Goal: Check status: Check status

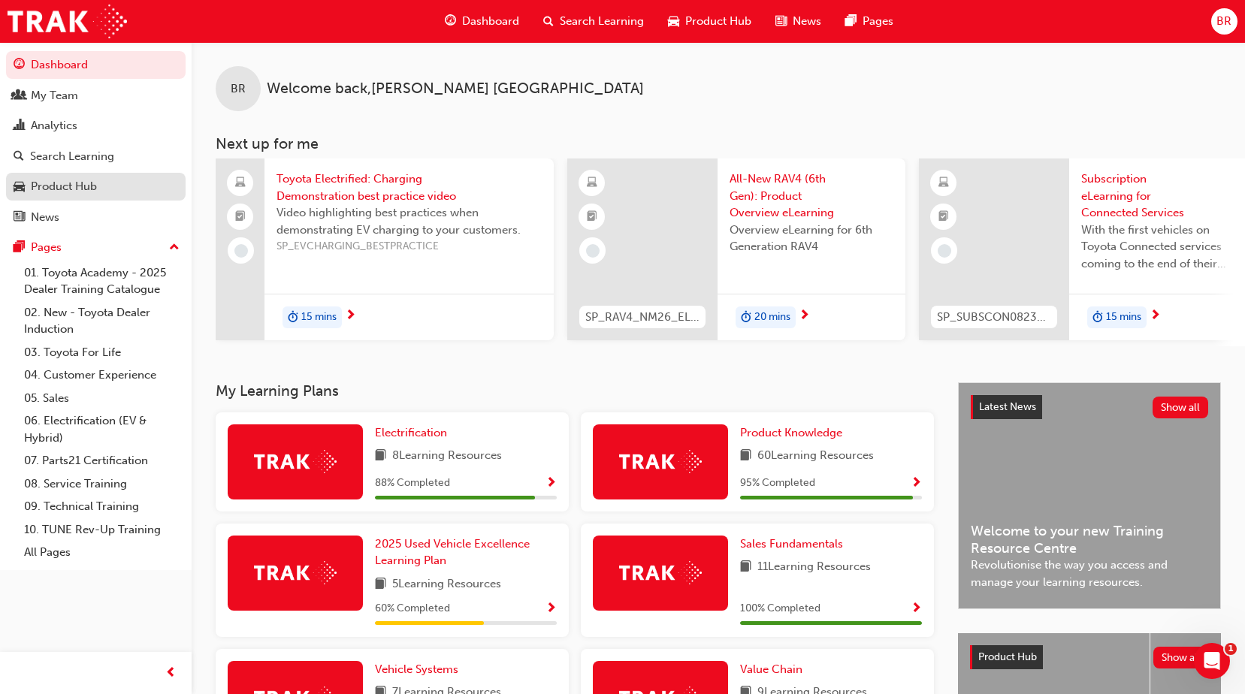
click at [66, 192] on div "Product Hub" at bounding box center [64, 186] width 66 height 17
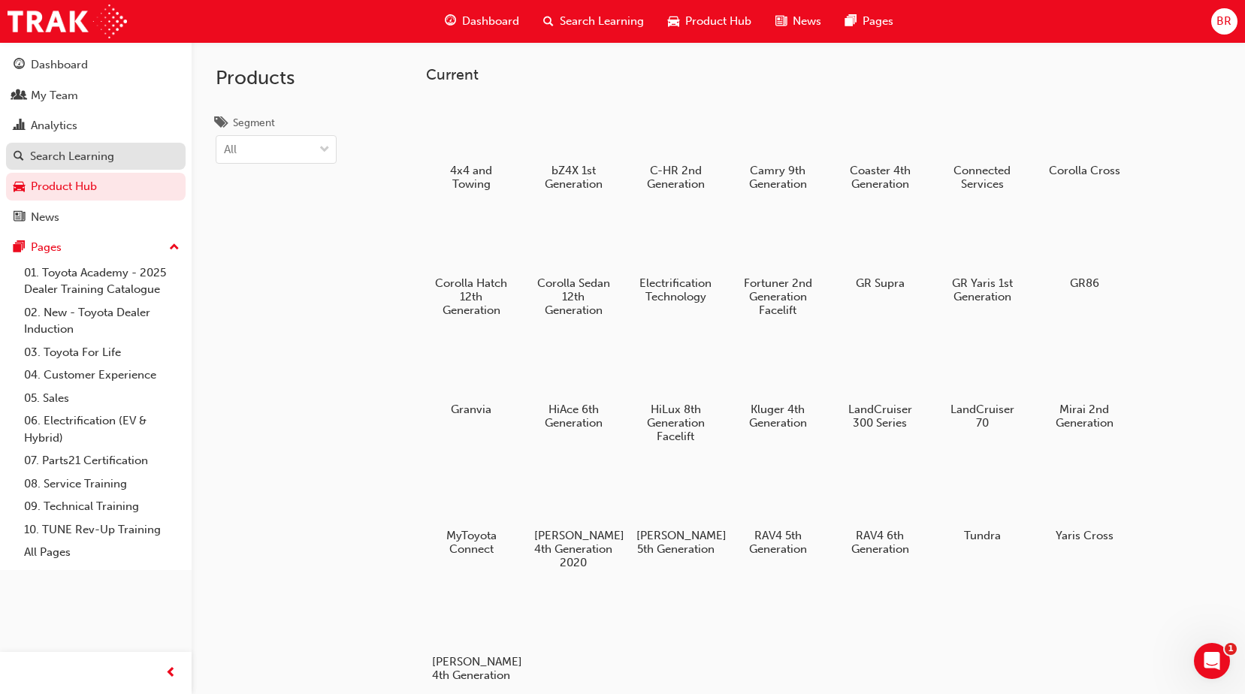
click at [68, 159] on div "Search Learning" at bounding box center [72, 156] width 84 height 17
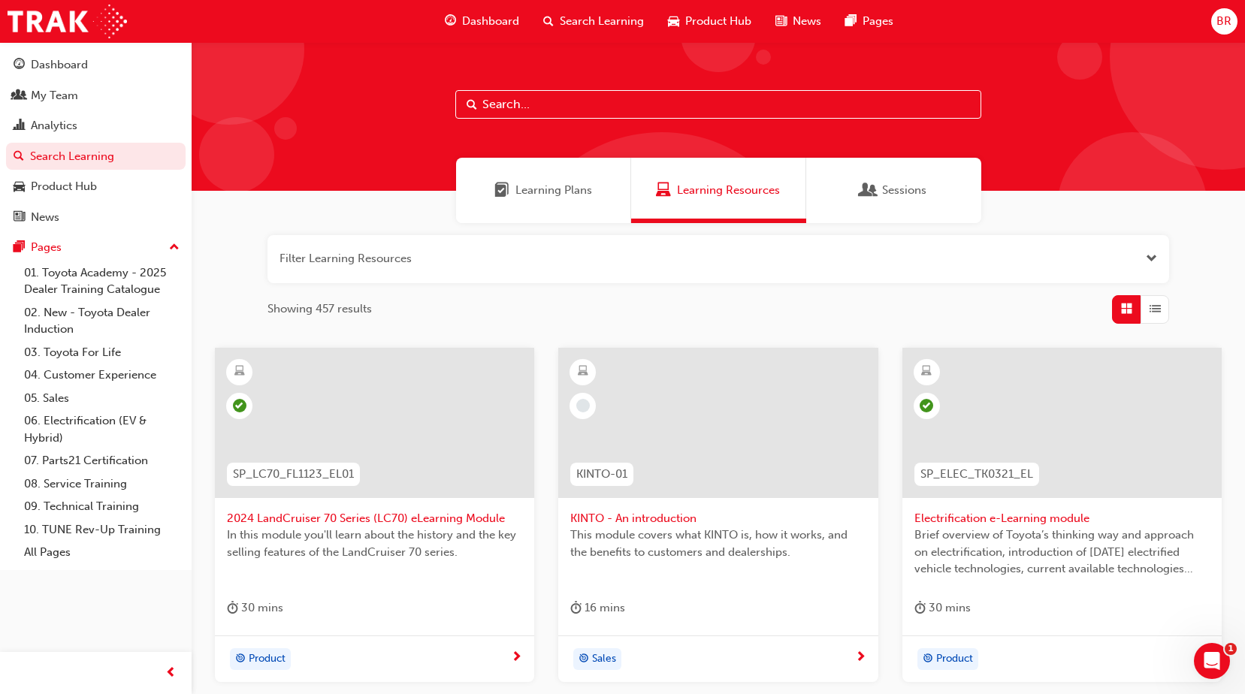
click at [537, 184] on span "Learning Plans" at bounding box center [553, 190] width 77 height 17
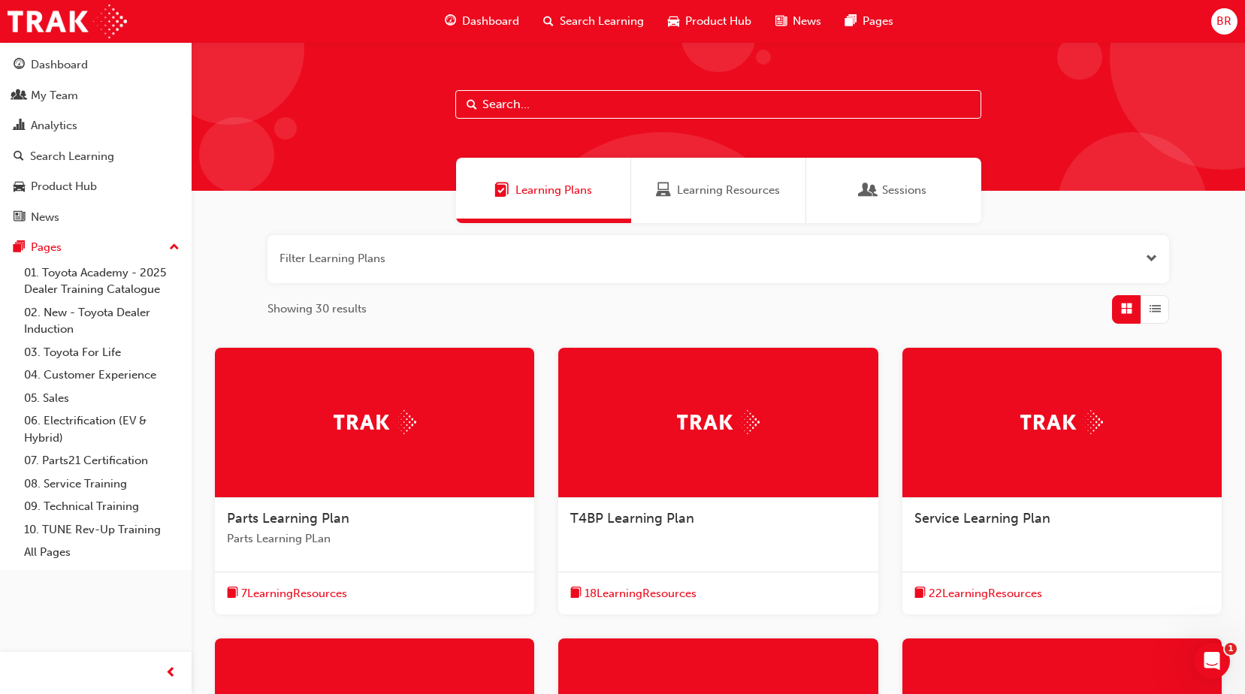
click at [908, 188] on span "Sessions" at bounding box center [904, 190] width 44 height 17
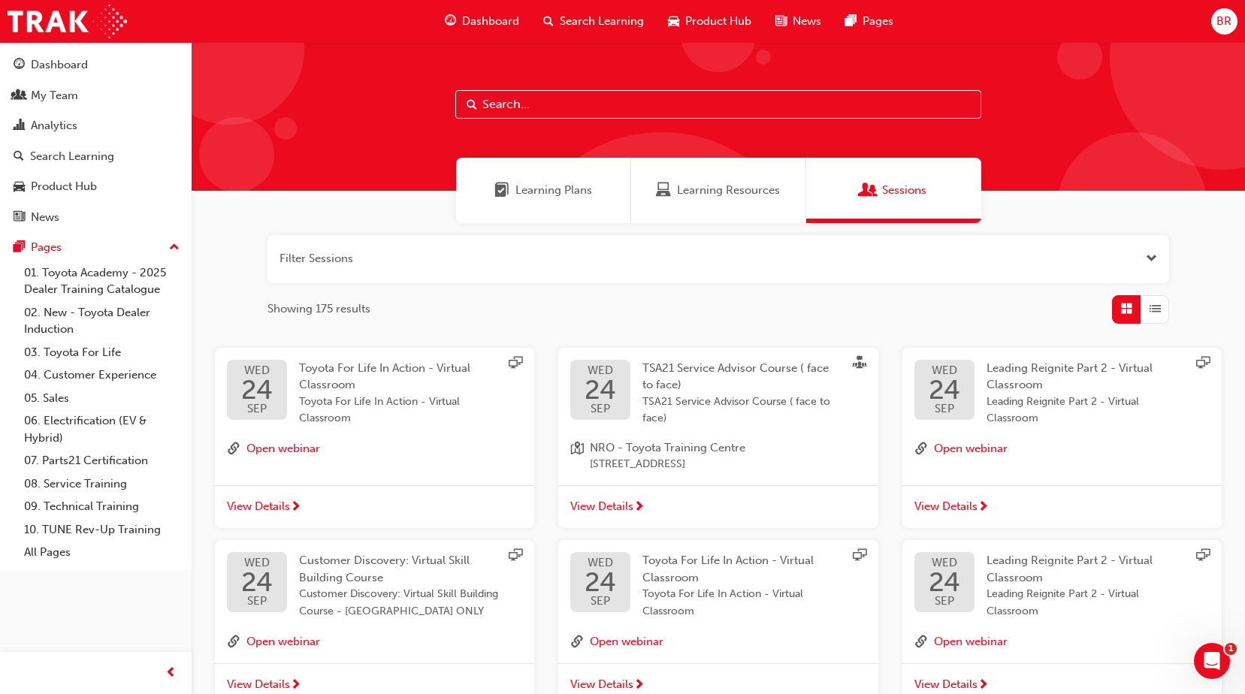
click at [605, 23] on span "Search Learning" at bounding box center [602, 21] width 84 height 17
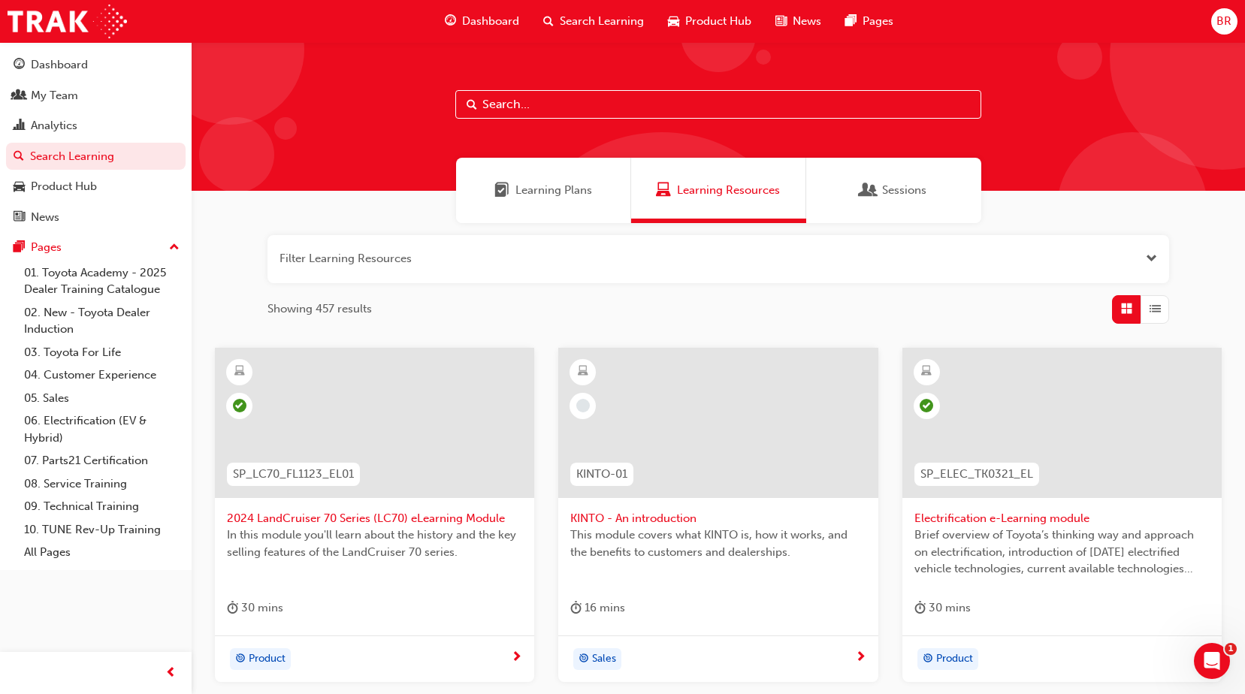
click at [703, 17] on span "Product Hub" at bounding box center [718, 21] width 66 height 17
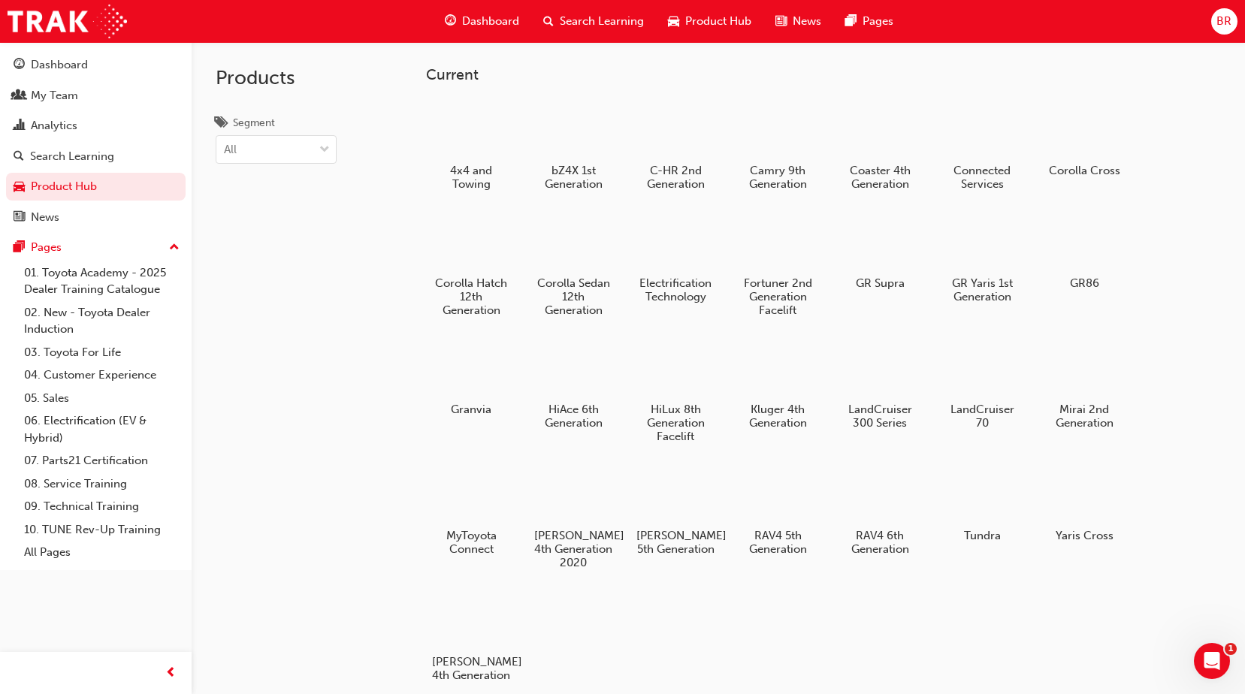
click at [503, 17] on span "Dashboard" at bounding box center [490, 21] width 57 height 17
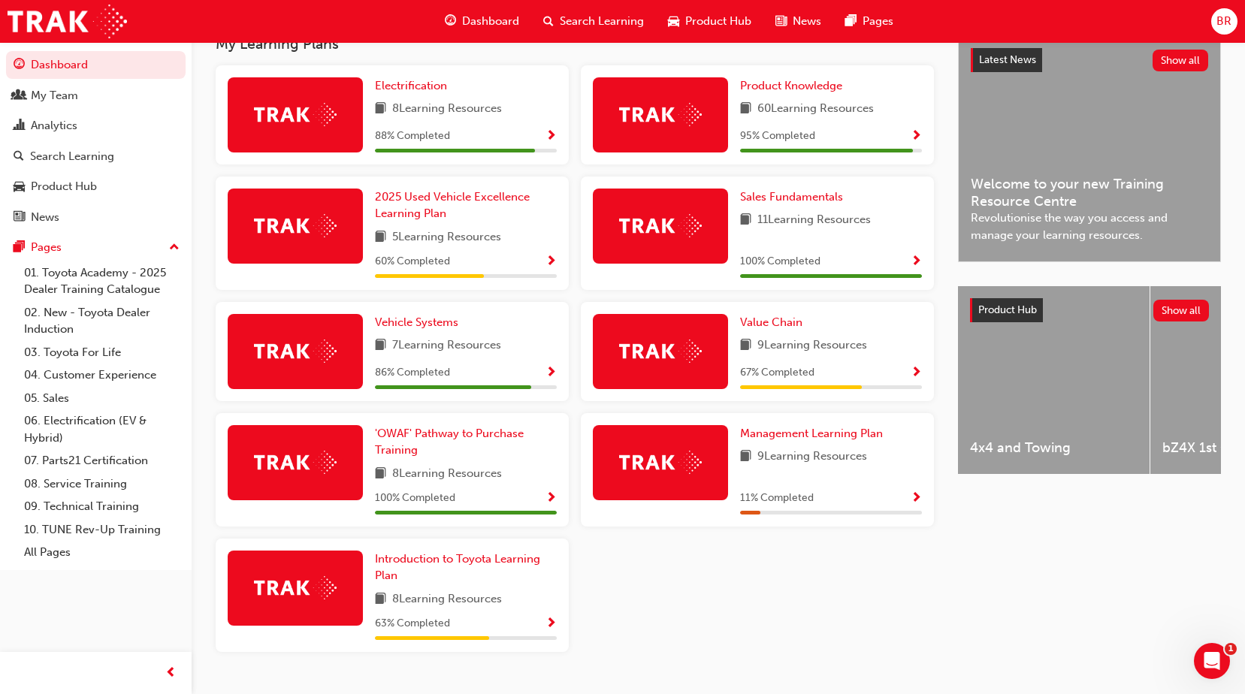
scroll to position [385, 0]
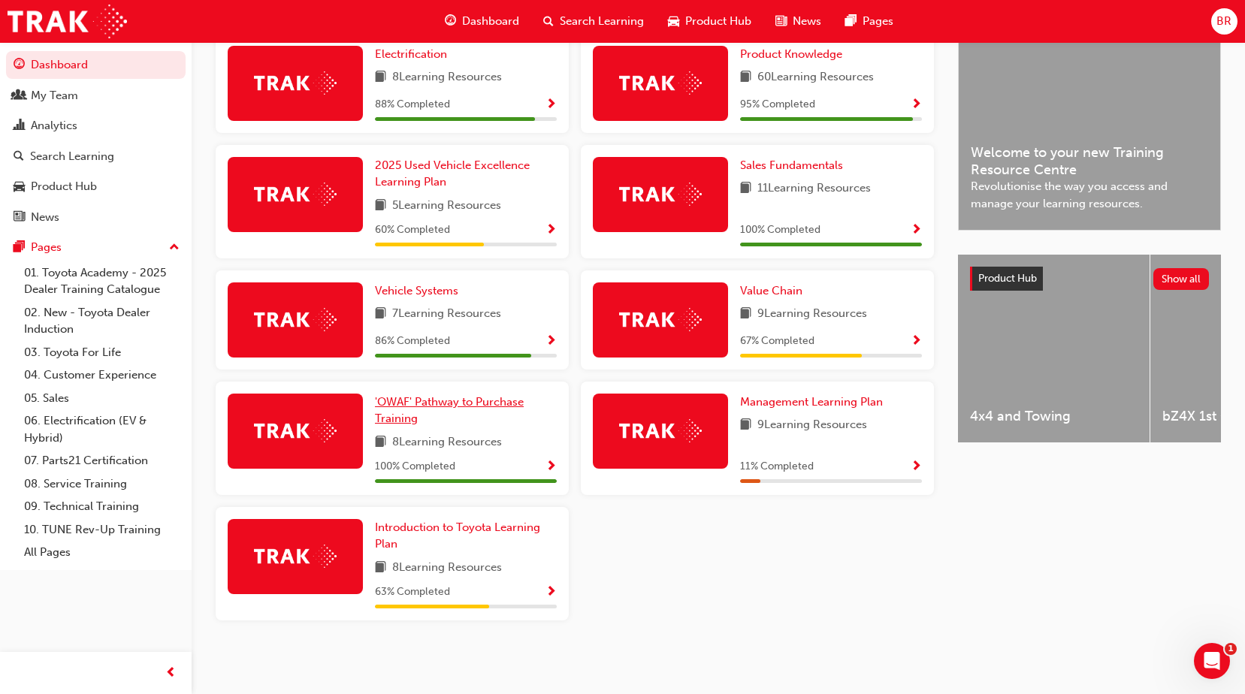
click at [442, 397] on span "'OWAF' Pathway to Purchase Training" at bounding box center [449, 410] width 149 height 31
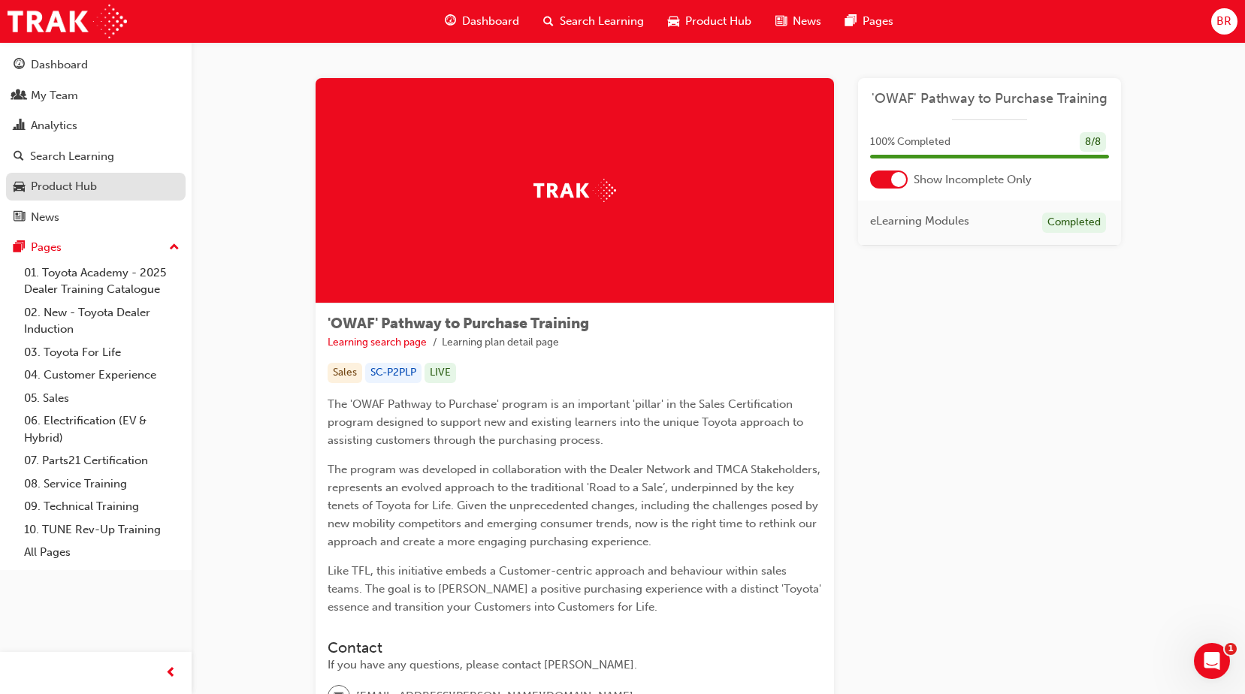
drag, startPoint x: 889, startPoint y: 433, endPoint x: 182, endPoint y: 193, distance: 746.4
click at [91, 278] on link "01. Toyota Academy - 2025 Dealer Training Catalogue" at bounding box center [102, 281] width 168 height 40
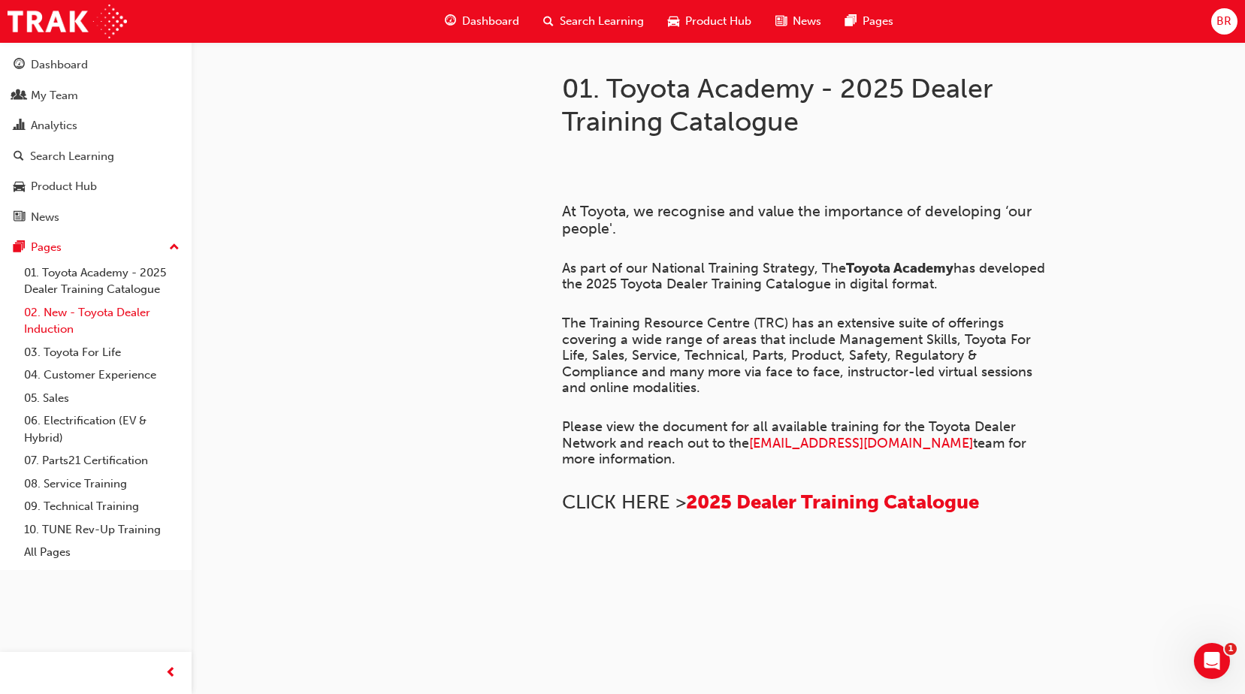
click at [81, 304] on link "02. New - Toyota Dealer Induction" at bounding box center [102, 321] width 168 height 40
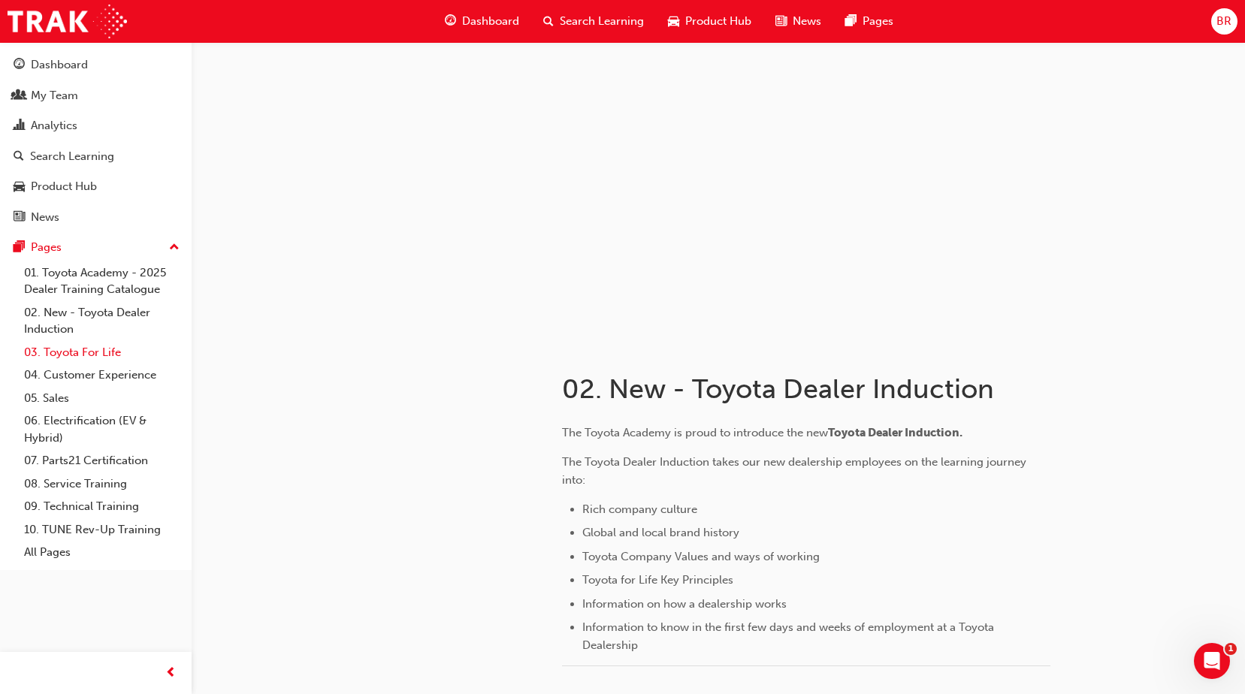
click at [75, 350] on link "03. Toyota For Life" at bounding box center [102, 352] width 168 height 23
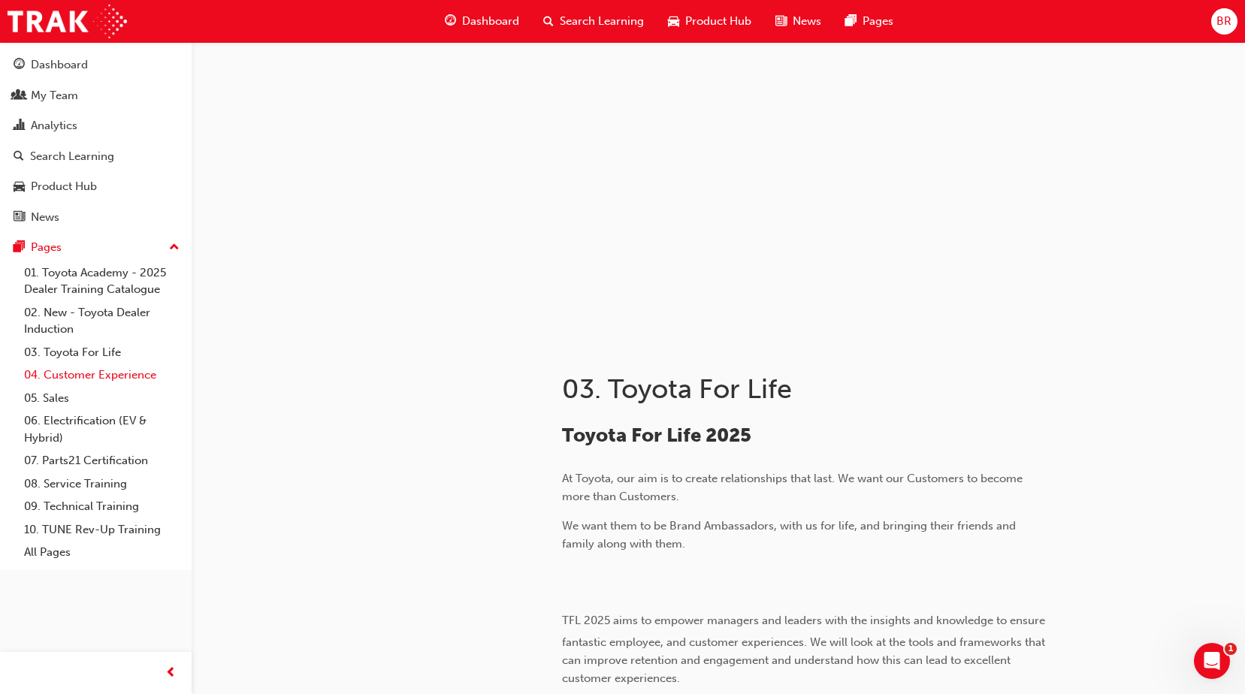
click at [76, 372] on link "04. Customer Experience" at bounding box center [102, 375] width 168 height 23
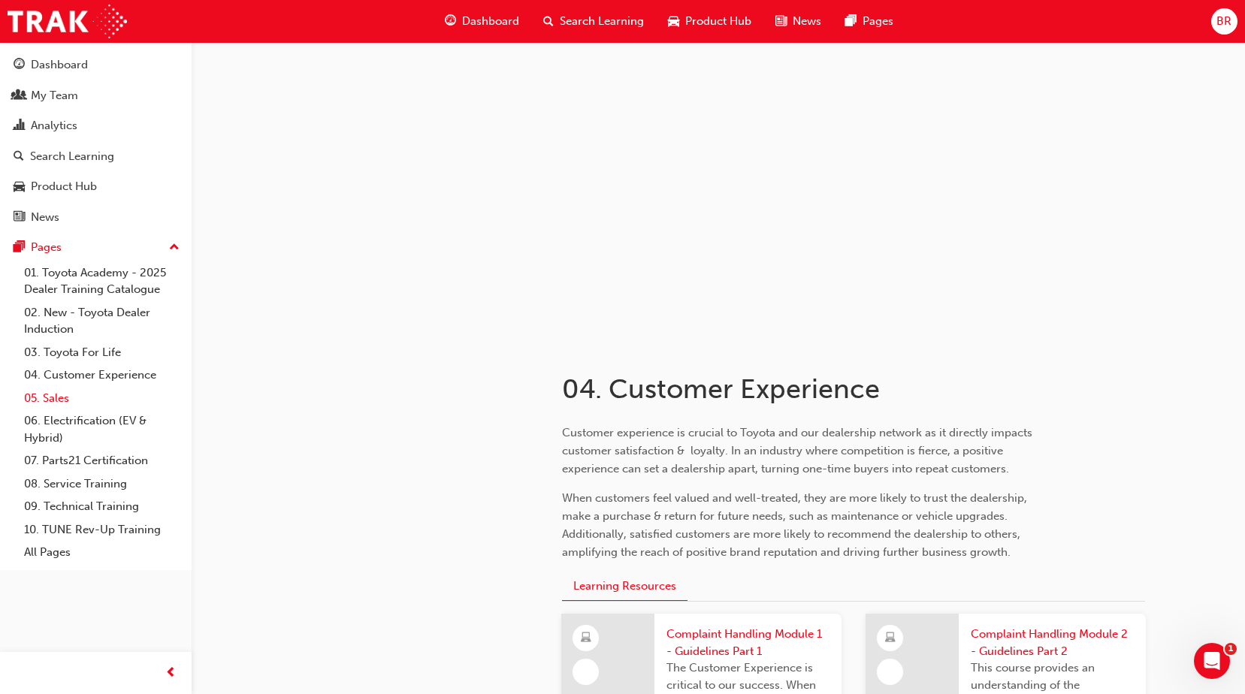
click at [59, 396] on link "05. Sales" at bounding box center [102, 398] width 168 height 23
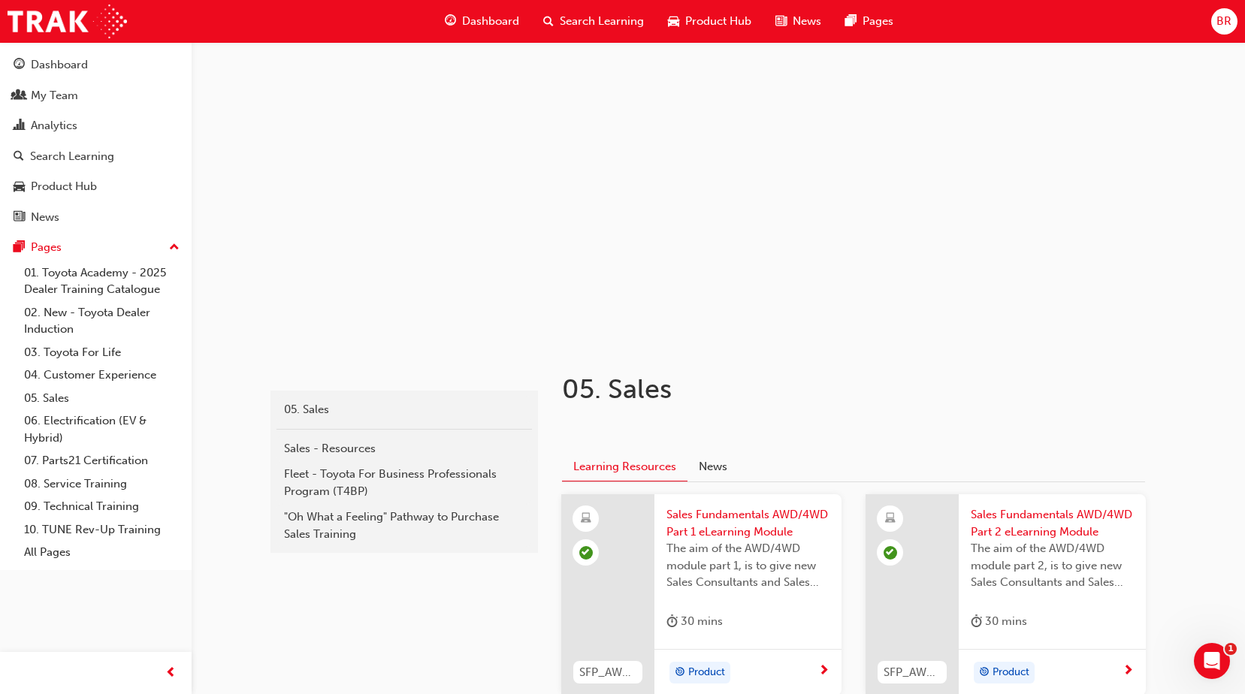
click at [482, 18] on span "Dashboard" at bounding box center [490, 21] width 57 height 17
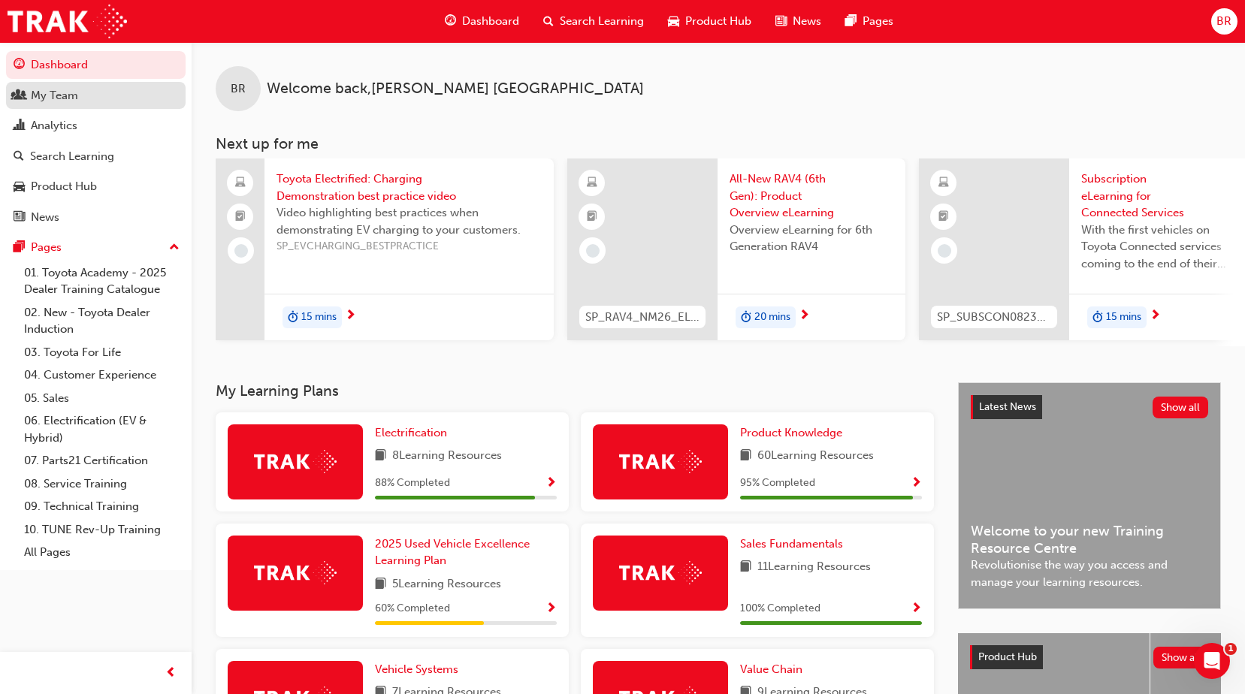
click at [50, 92] on div "My Team" at bounding box center [54, 95] width 47 height 17
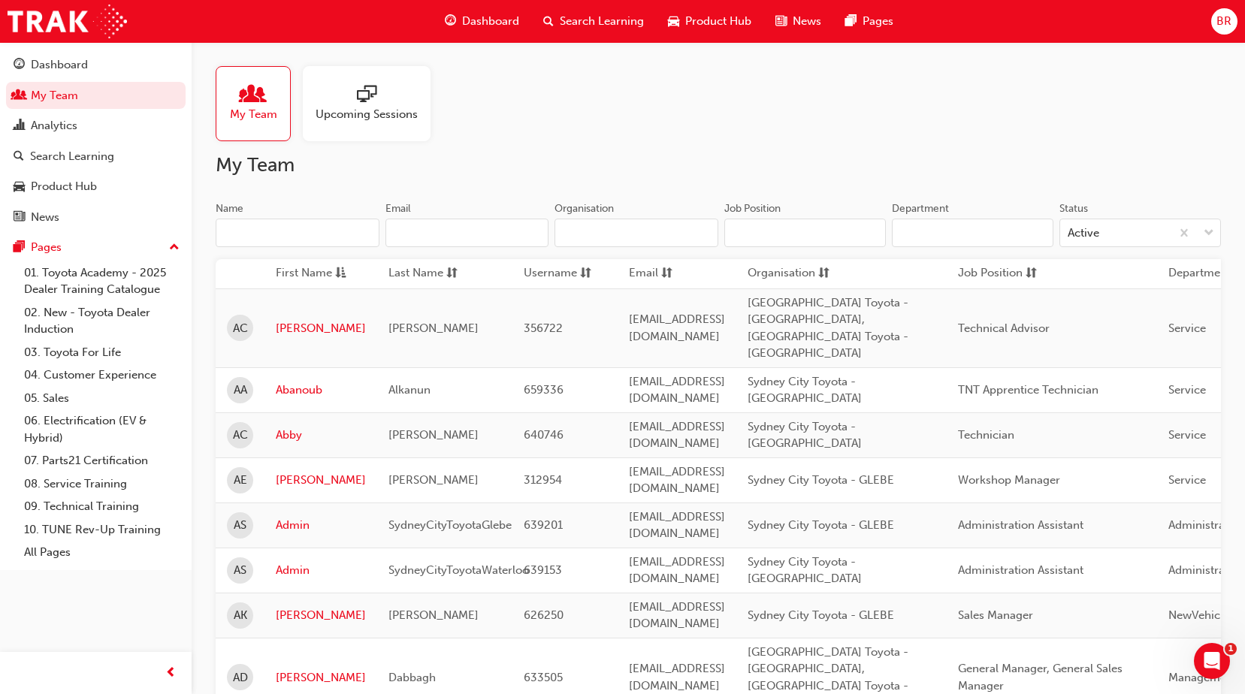
click at [236, 225] on input "Name" at bounding box center [298, 233] width 164 height 29
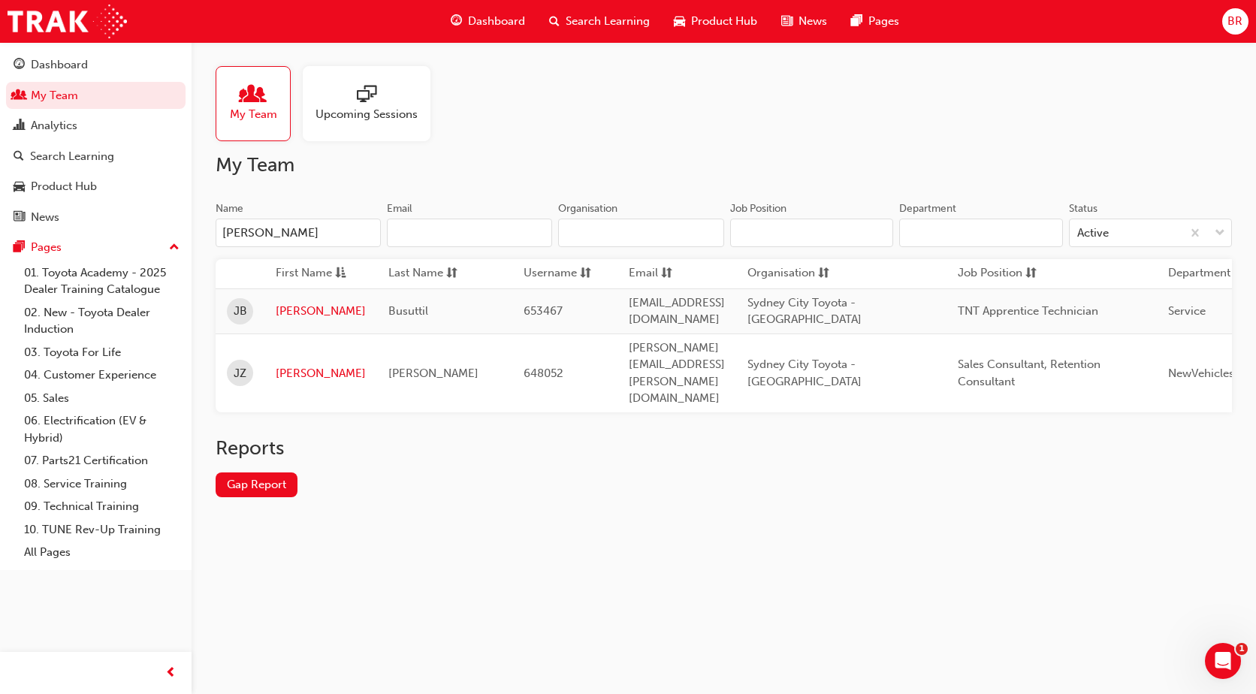
type input "[PERSON_NAME]"
click at [267, 473] on link "Gap Report" at bounding box center [257, 485] width 82 height 25
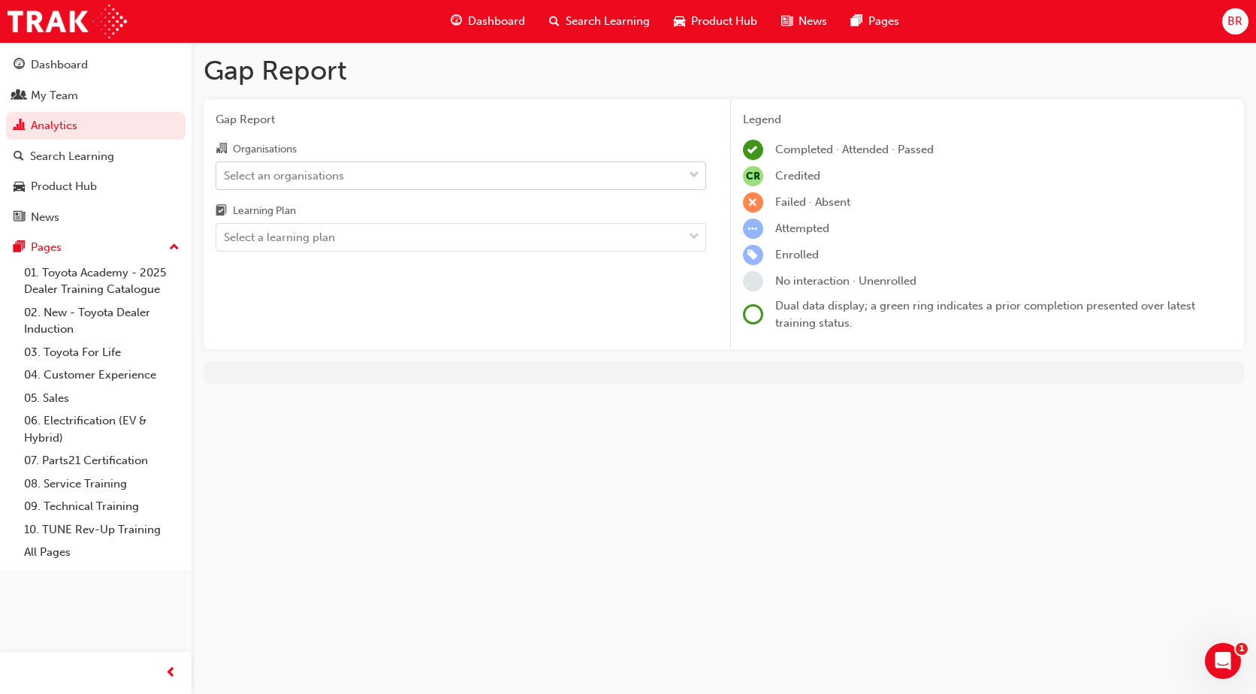
click at [490, 170] on div "Select an organisations" at bounding box center [449, 175] width 467 height 26
click at [225, 170] on input "Organisations Select an organisations" at bounding box center [225, 174] width 2 height 13
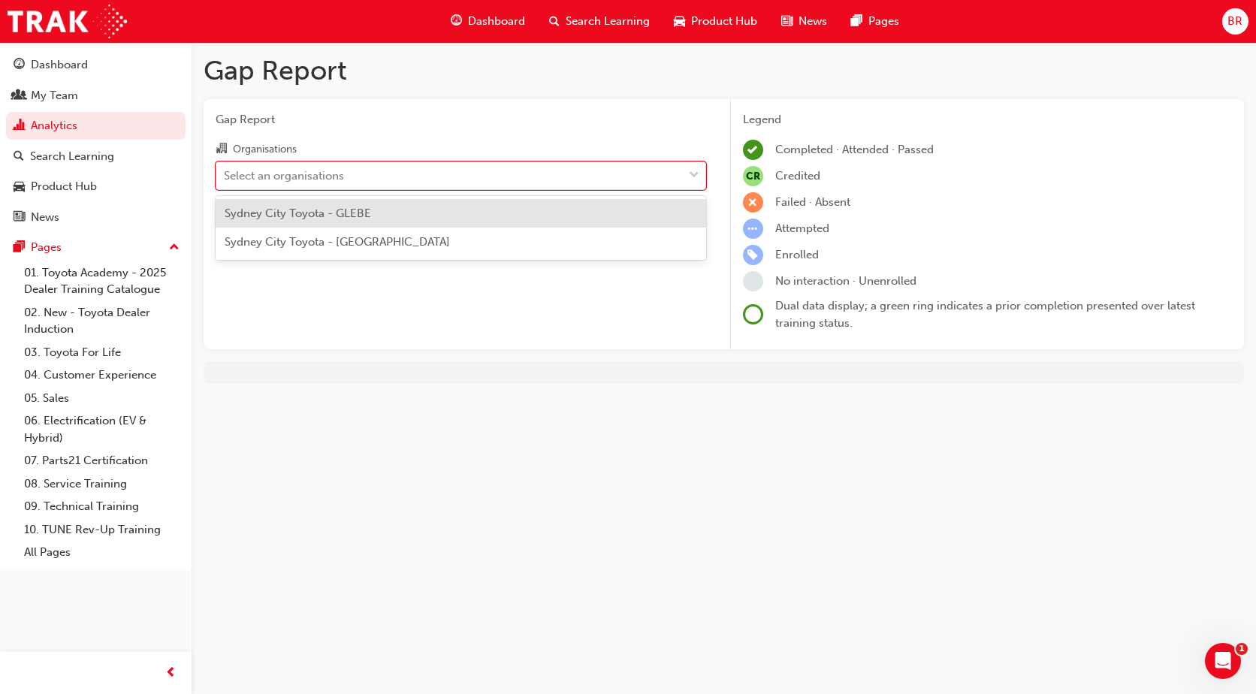
click at [382, 241] on span "Sydney City Toyota - [GEOGRAPHIC_DATA]" at bounding box center [337, 242] width 225 height 14
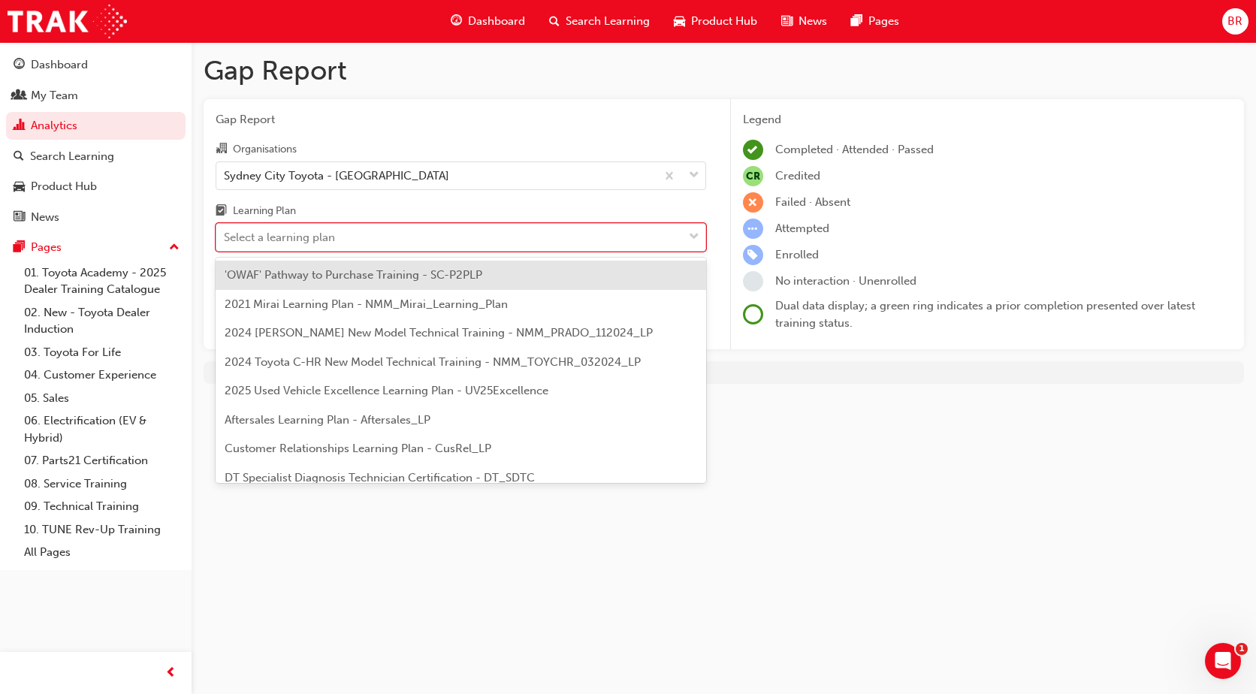
click at [487, 234] on div "Select a learning plan" at bounding box center [449, 238] width 467 height 26
click at [225, 234] on input "Learning Plan option 'OWAF' Pathway to Purchase Training - SC-P2PLP focused, 1 …" at bounding box center [225, 237] width 2 height 13
click at [462, 272] on span "'OWAF' Pathway to Purchase Training - SC-P2PLP" at bounding box center [354, 275] width 258 height 14
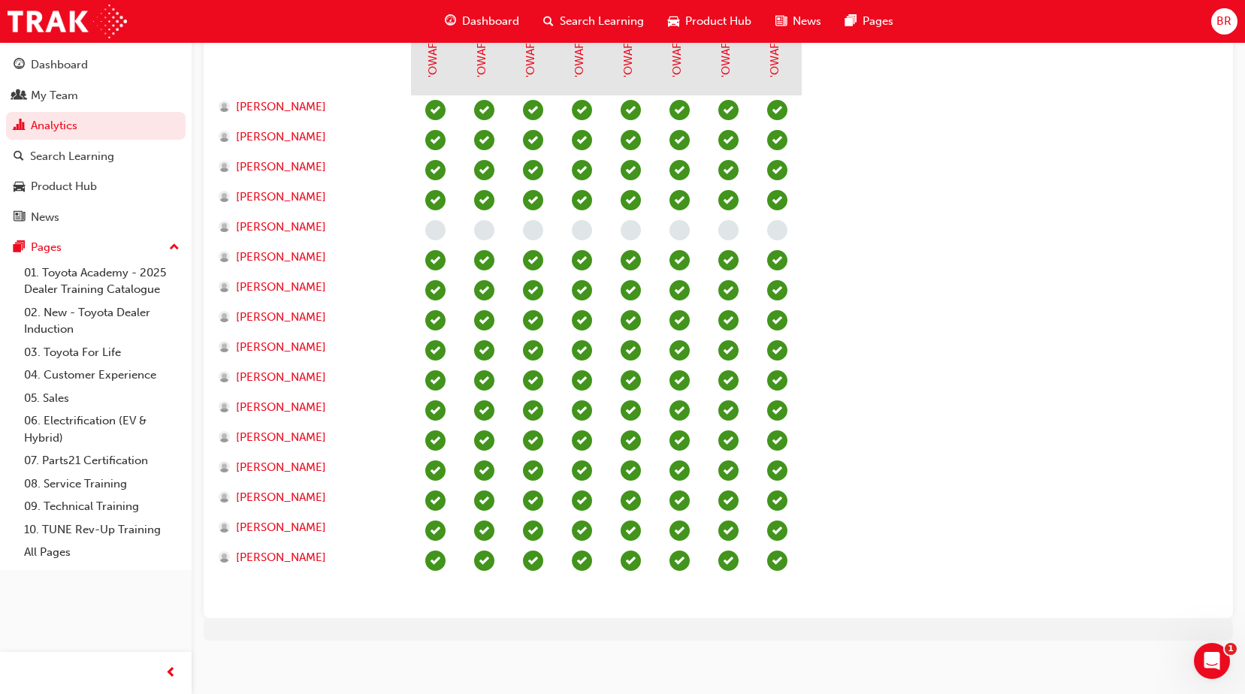
scroll to position [509, 0]
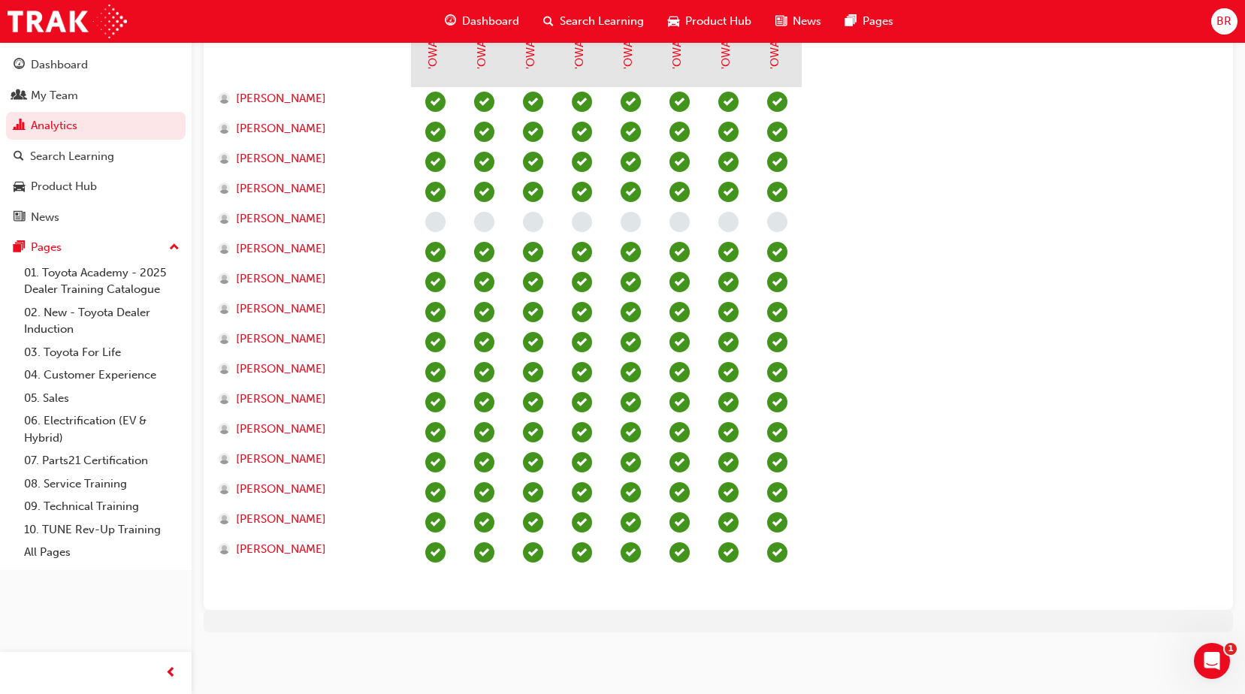
drag, startPoint x: 917, startPoint y: 476, endPoint x: 911, endPoint y: 501, distance: 25.5
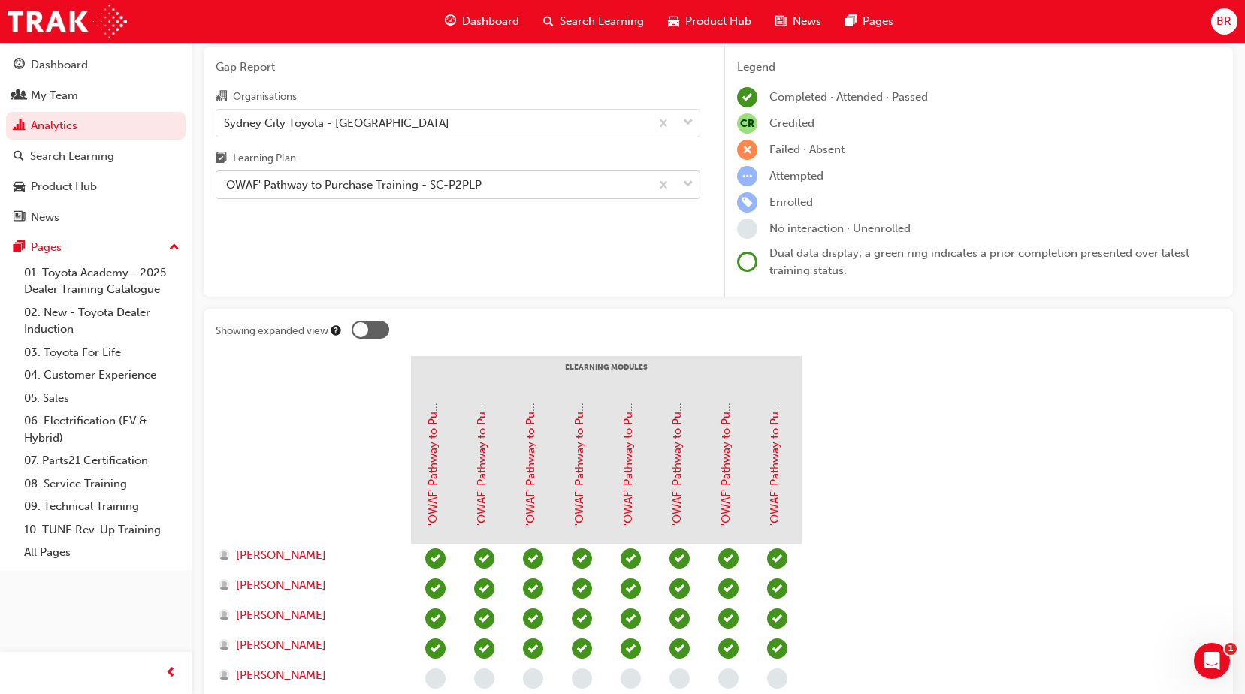
scroll to position [0, 0]
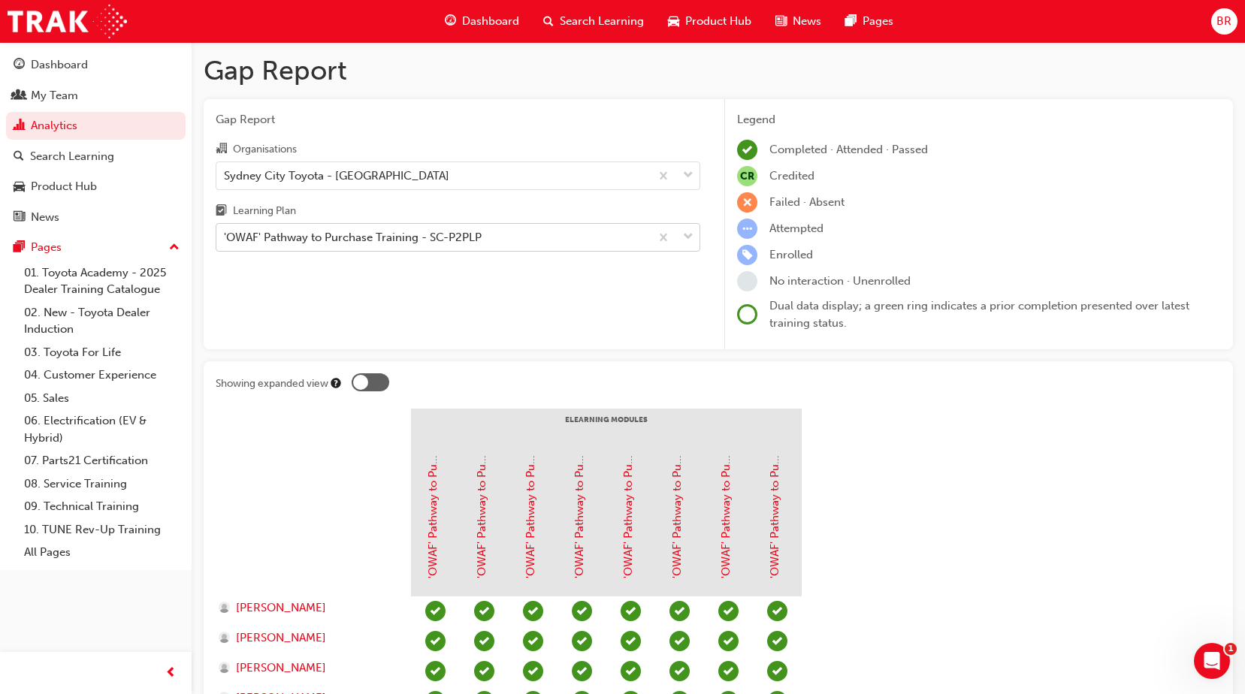
drag, startPoint x: 863, startPoint y: 400, endPoint x: 691, endPoint y: 242, distance: 233.9
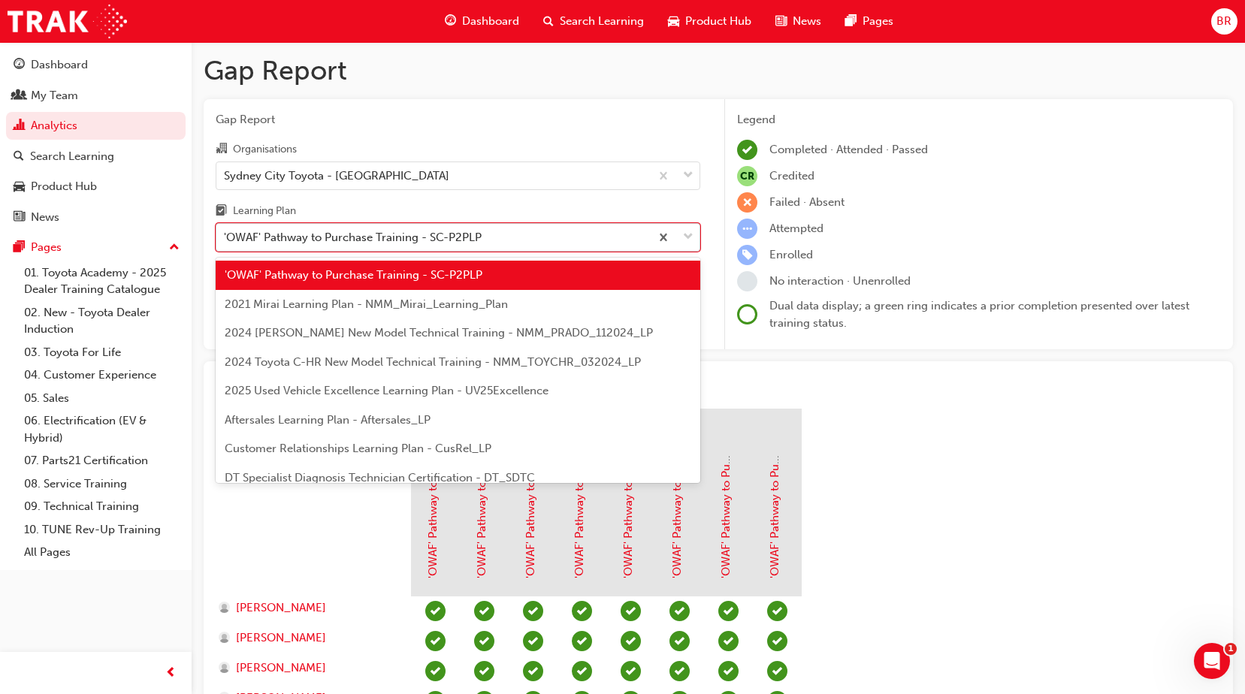
drag, startPoint x: 687, startPoint y: 234, endPoint x: 678, endPoint y: 234, distance: 9.0
click at [688, 234] on span "down-icon" at bounding box center [688, 238] width 11 height 20
click at [225, 234] on input "Learning Plan option 'OWAF' Pathway to Purchase Training - SC-P2PLP, selected. …" at bounding box center [225, 237] width 2 height 13
click at [557, 331] on span "2024 [PERSON_NAME] New Model Technical Training - NMM_PRADO_112024_LP" at bounding box center [439, 333] width 428 height 14
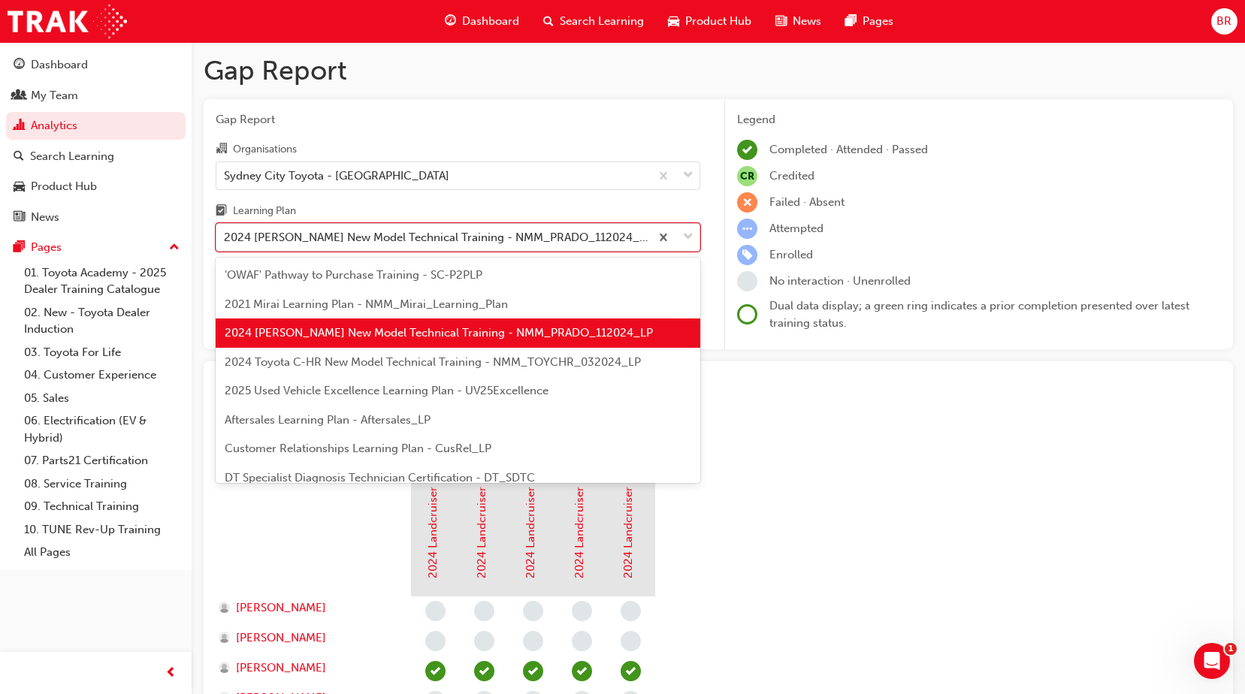
click at [687, 236] on span "down-icon" at bounding box center [688, 238] width 11 height 20
click at [225, 236] on input "Learning Plan option 2024 [PERSON_NAME] New Model Technical Training - NMM_PRAD…" at bounding box center [225, 237] width 2 height 13
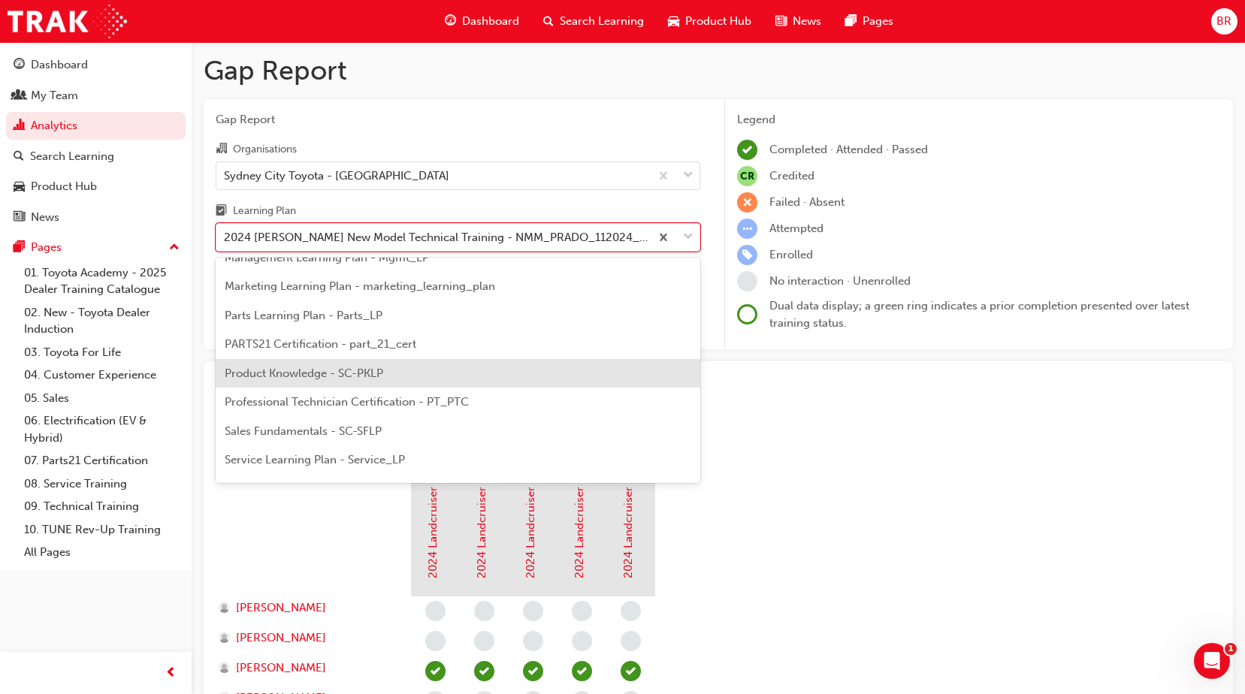
scroll to position [397, 0]
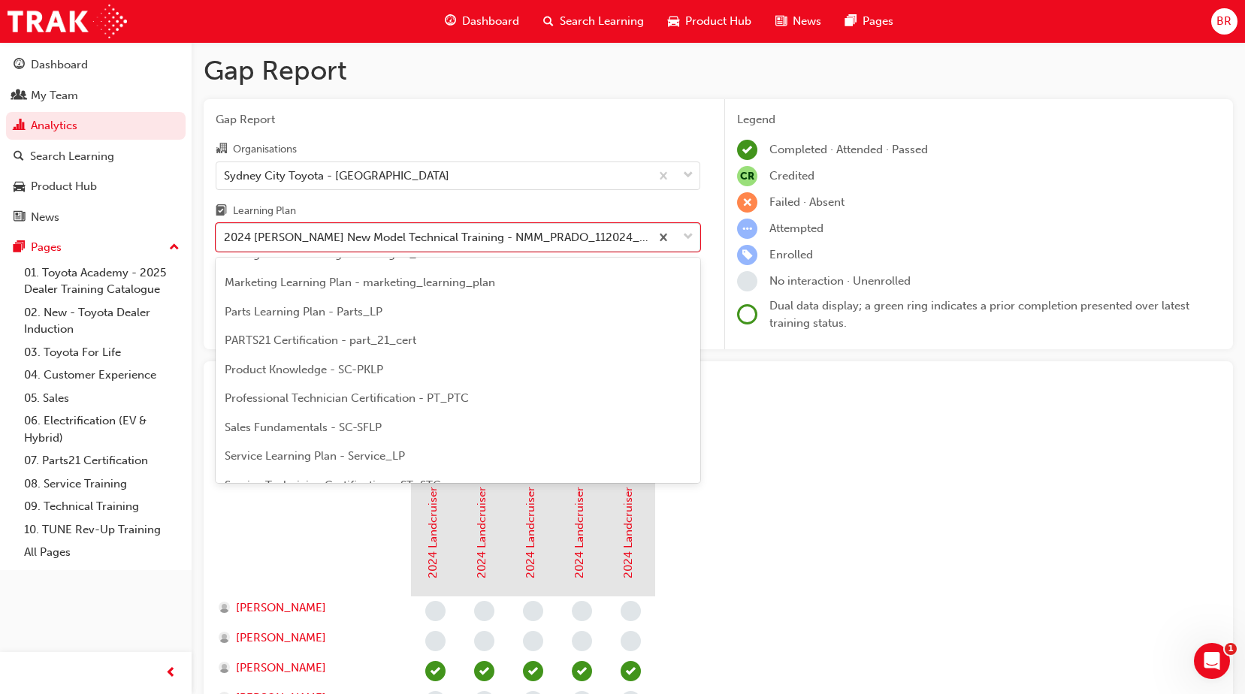
click at [278, 366] on span "Product Knowledge - SC-PKLP" at bounding box center [304, 370] width 159 height 14
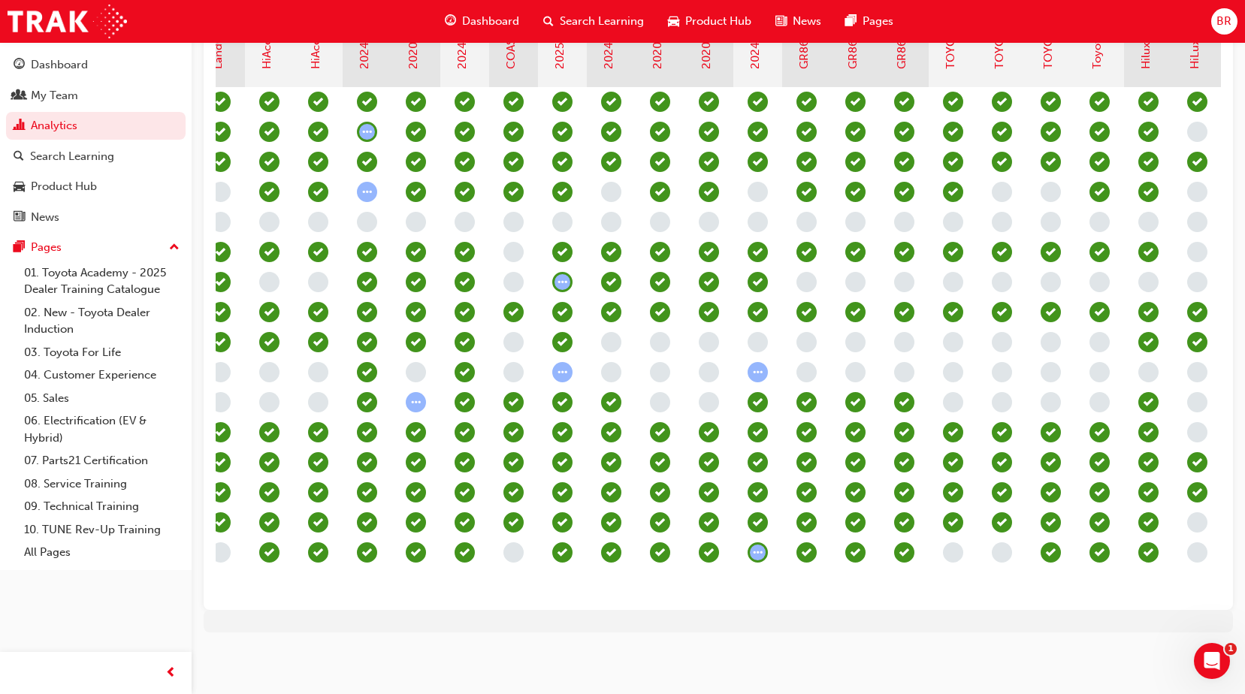
scroll to position [0, 2169]
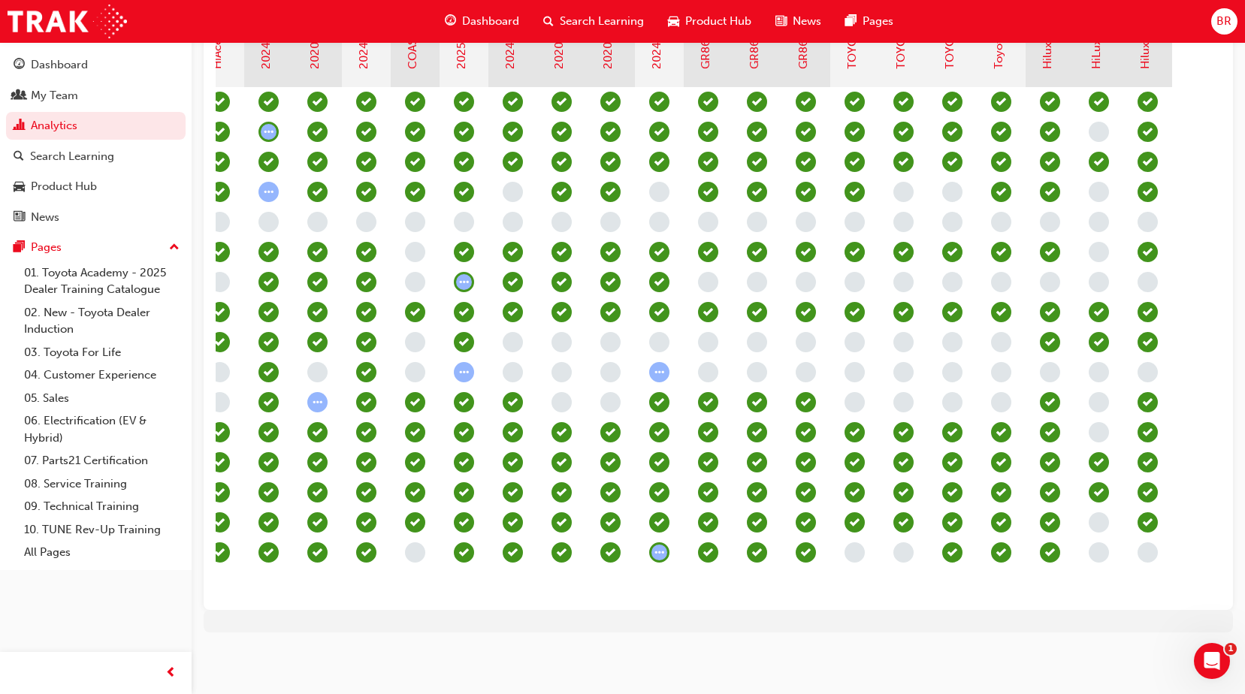
drag, startPoint x: 370, startPoint y: 305, endPoint x: 550, endPoint y: 389, distance: 198.3
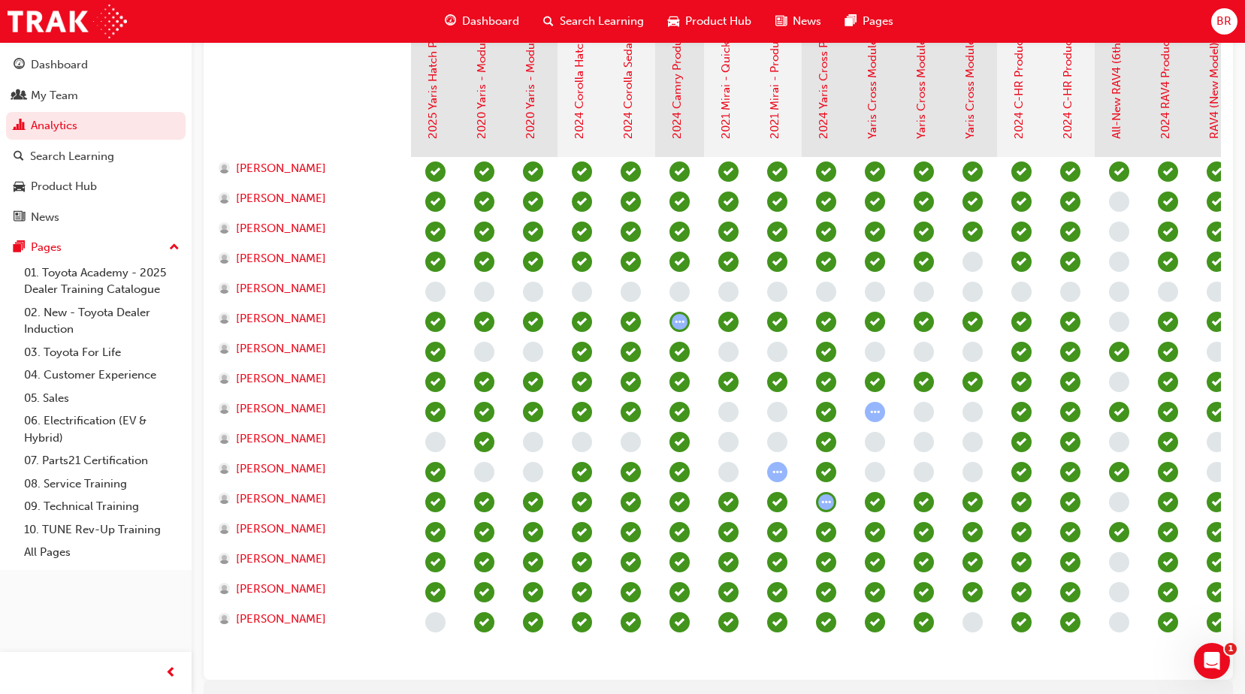
scroll to position [295, 0]
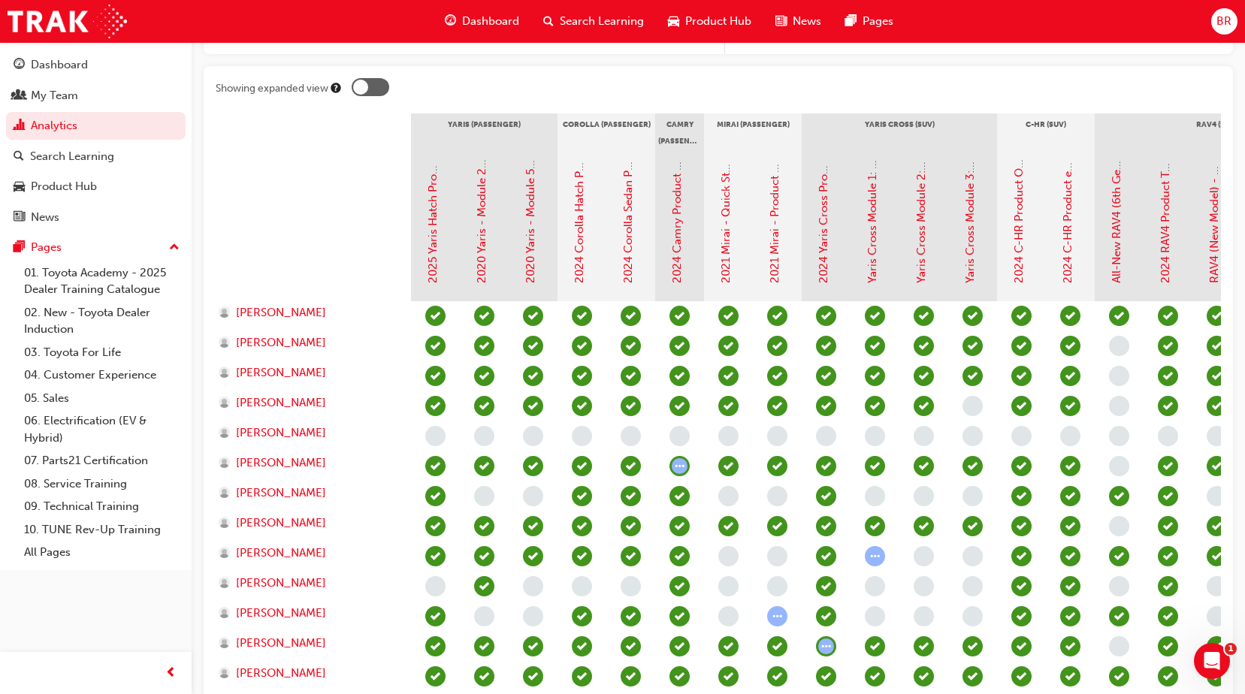
click at [646, 437] on div at bounding box center [630, 436] width 49 height 30
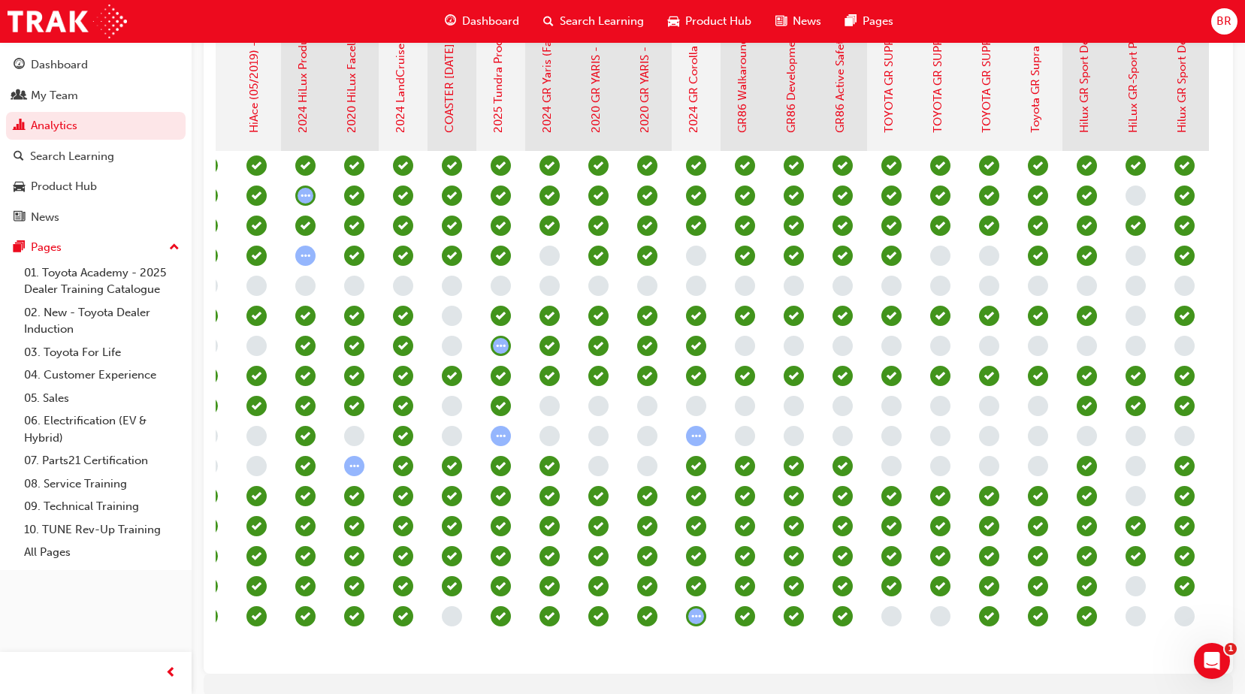
scroll to position [0, 2169]
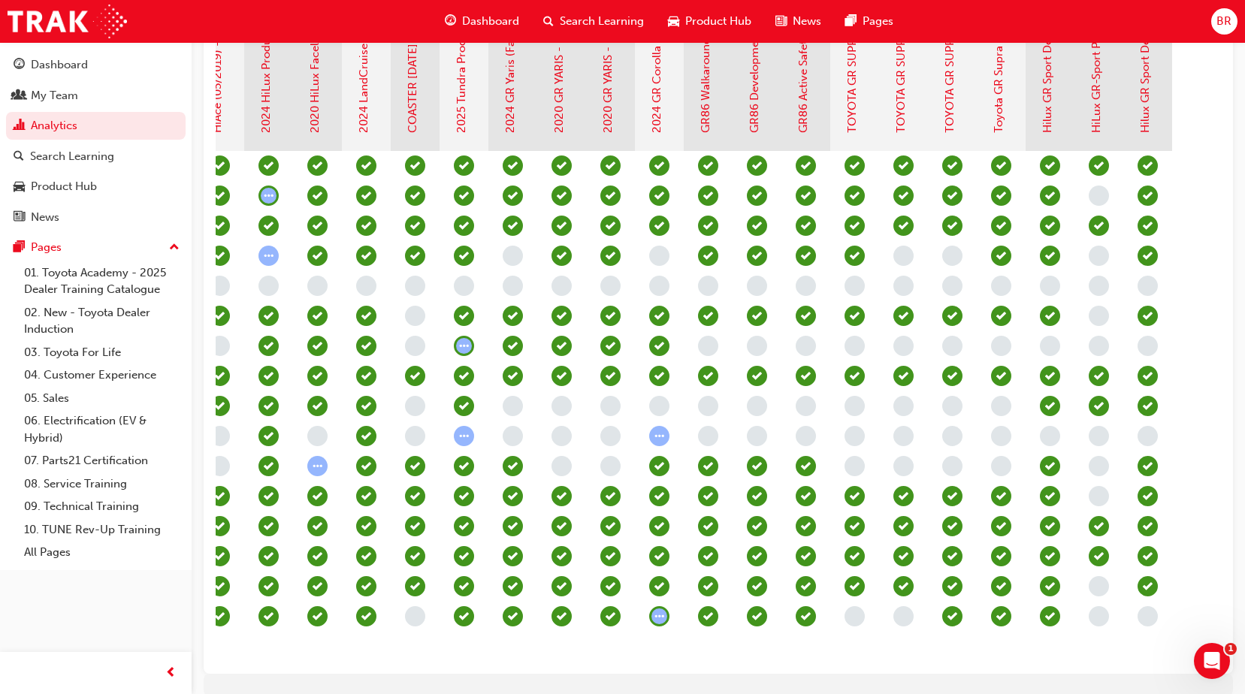
drag, startPoint x: 486, startPoint y: 666, endPoint x: 19, endPoint y: 33, distance: 787.0
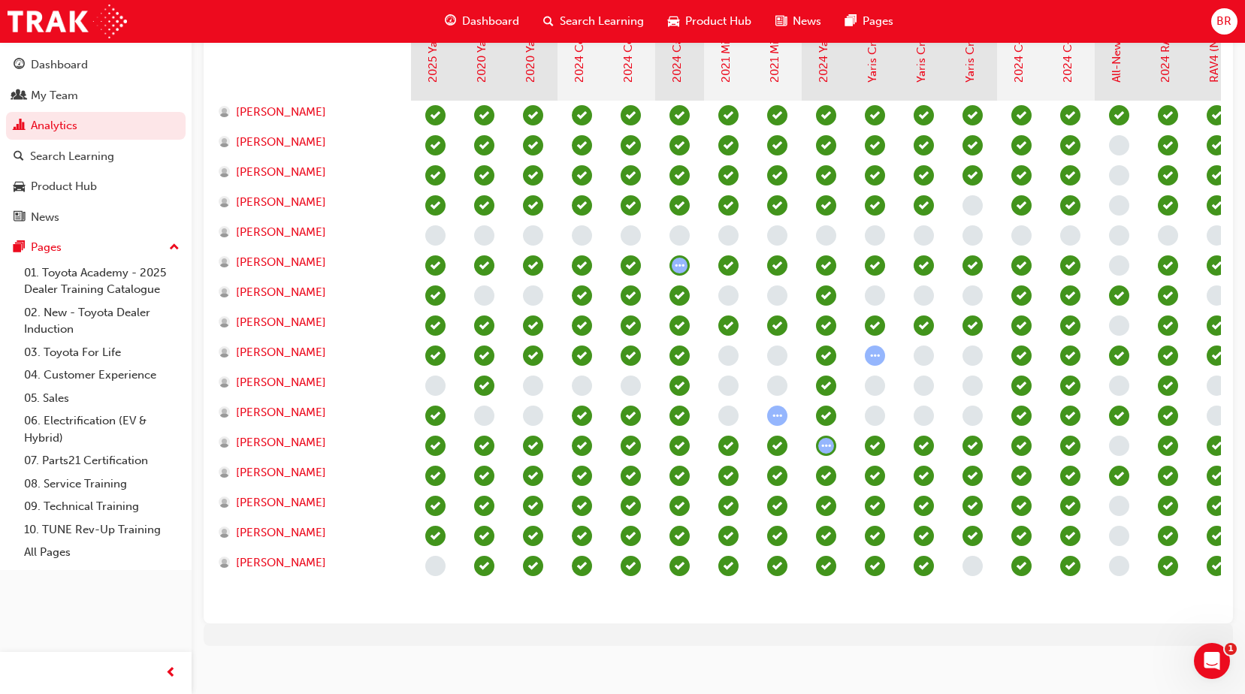
scroll to position [521, 0]
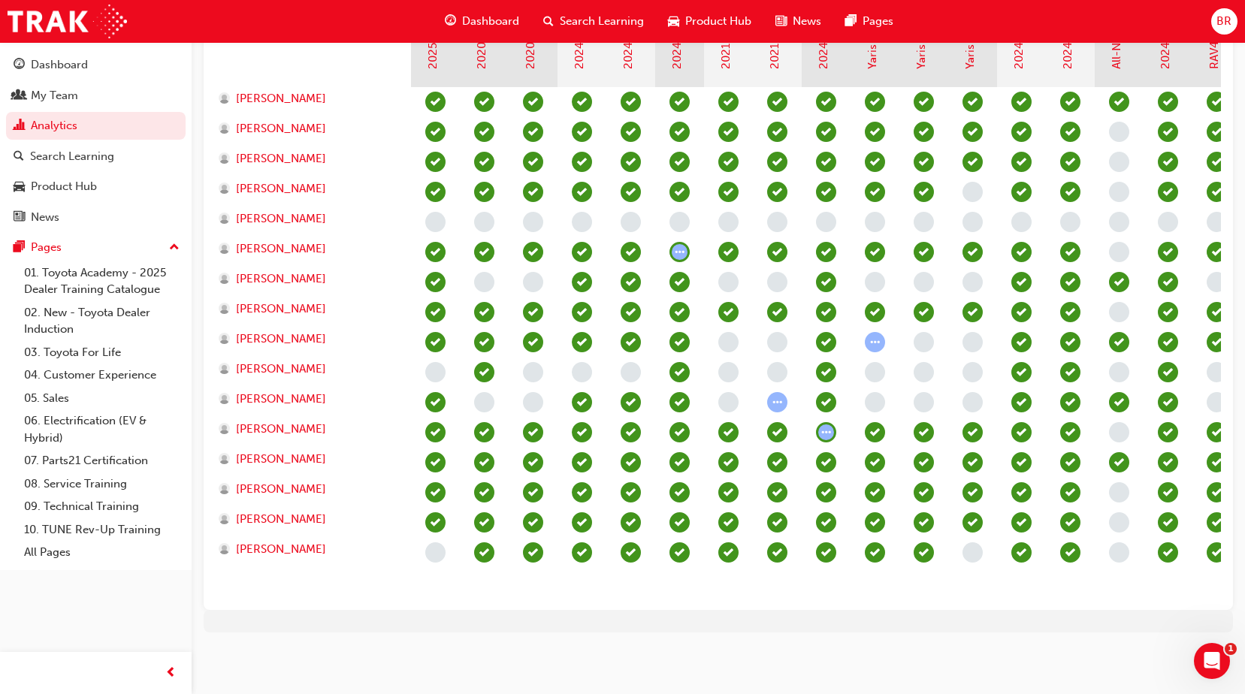
drag, startPoint x: 564, startPoint y: 566, endPoint x: 491, endPoint y: 589, distance: 77.2
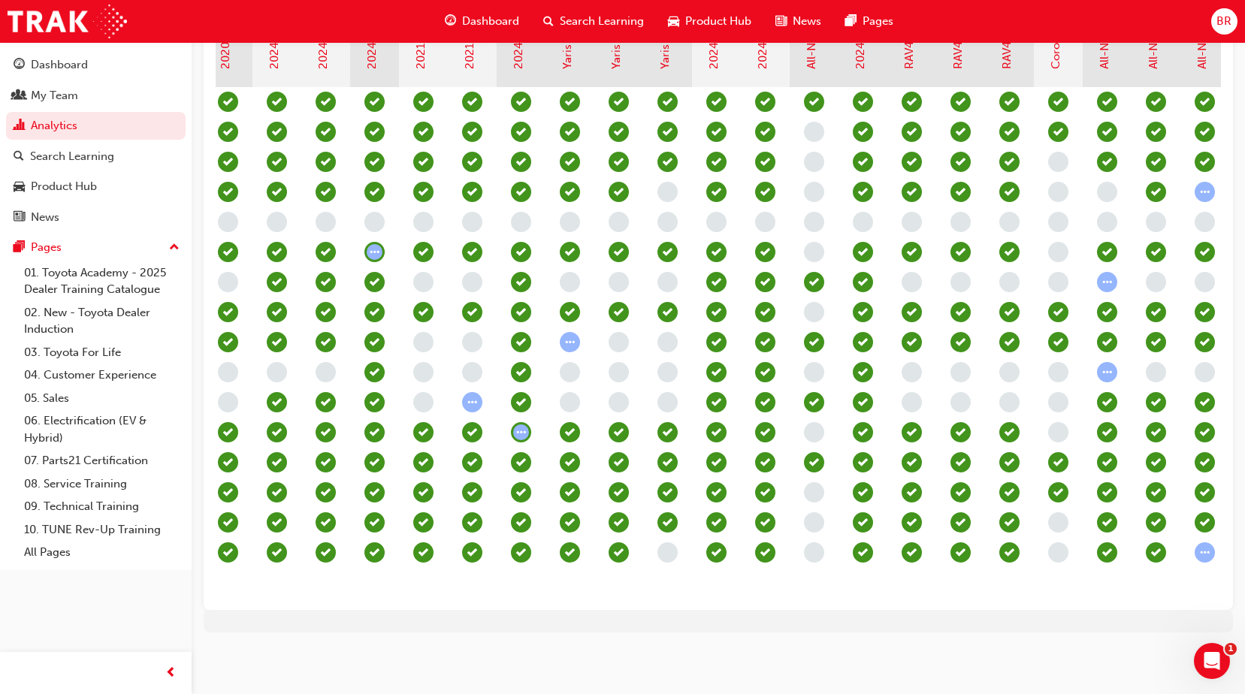
scroll to position [370, 0]
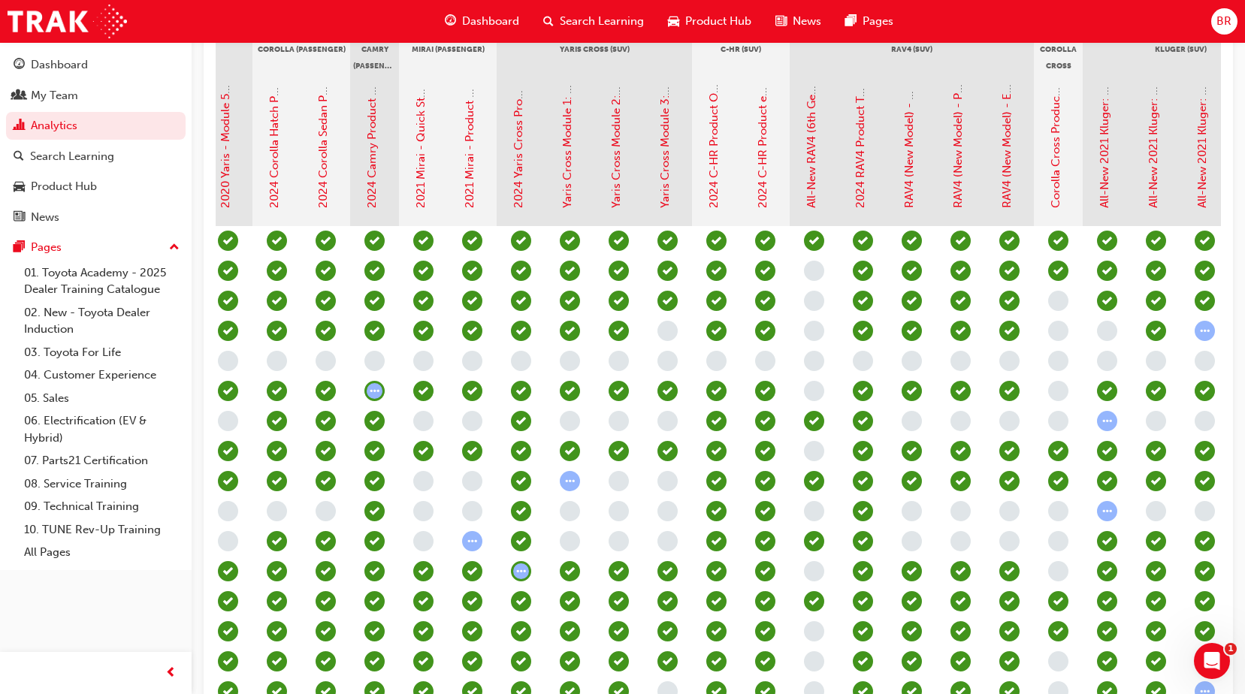
drag, startPoint x: 826, startPoint y: 365, endPoint x: 828, endPoint y: 431, distance: 66.1
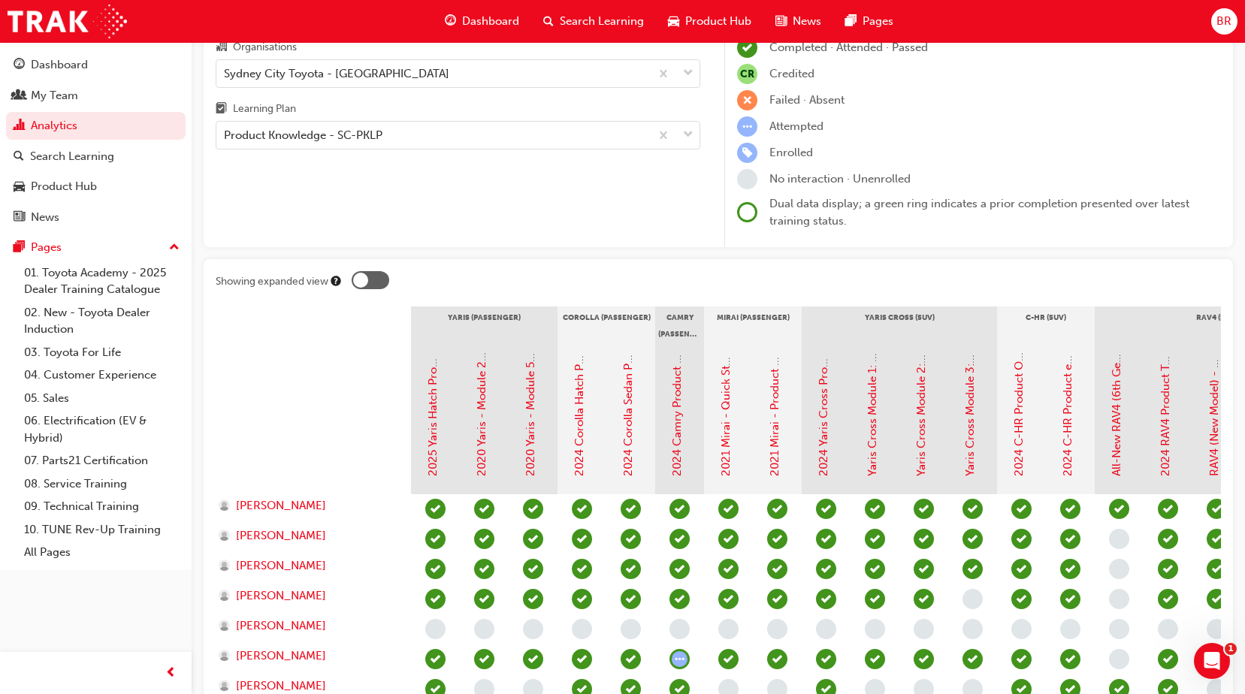
scroll to position [0, 0]
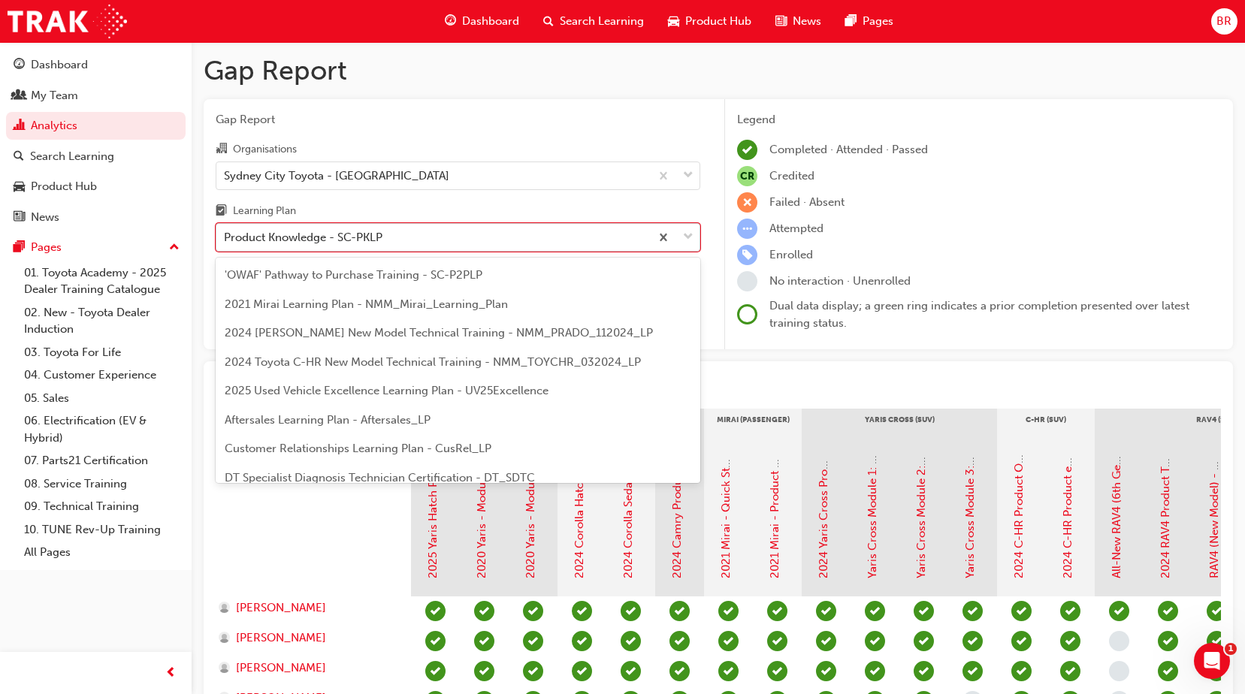
click at [689, 235] on span "down-icon" at bounding box center [688, 238] width 11 height 20
click at [225, 235] on input "Learning Plan option Product Knowledge - SC-PKLP, selected. option Product Know…" at bounding box center [225, 237] width 2 height 13
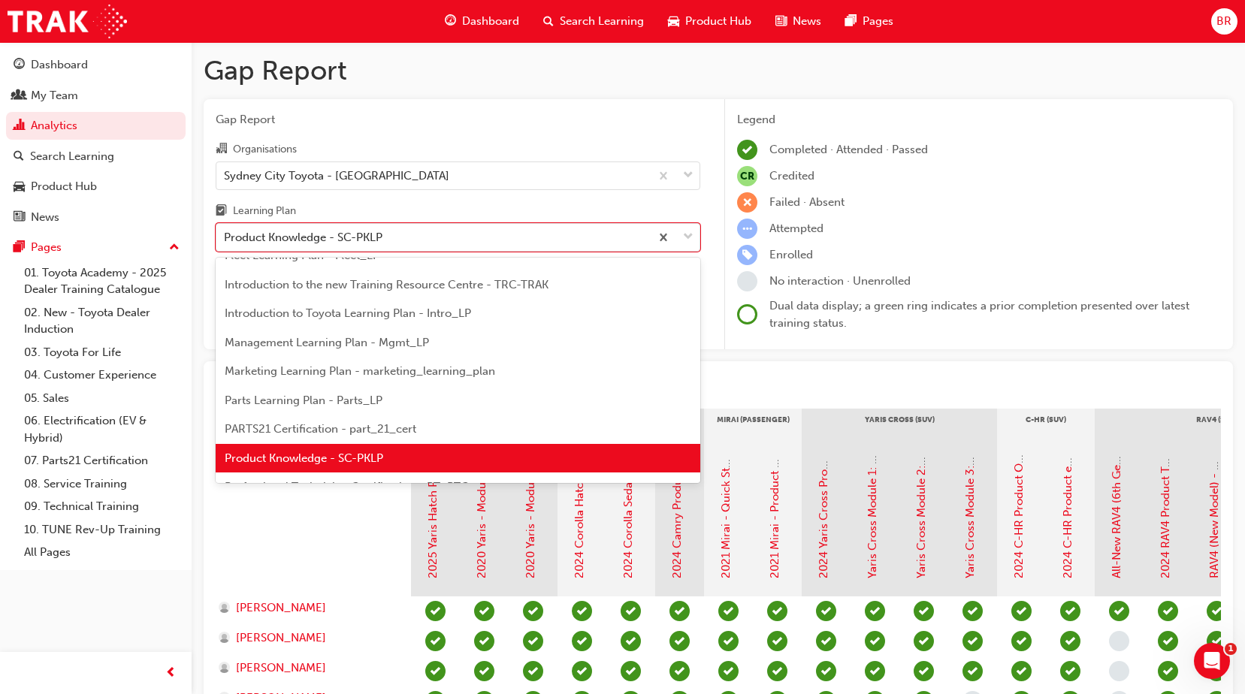
click at [644, 199] on div "Organisations [GEOGRAPHIC_DATA] Toyota - WATERLOO Learning Plan option Product …" at bounding box center [458, 196] width 485 height 112
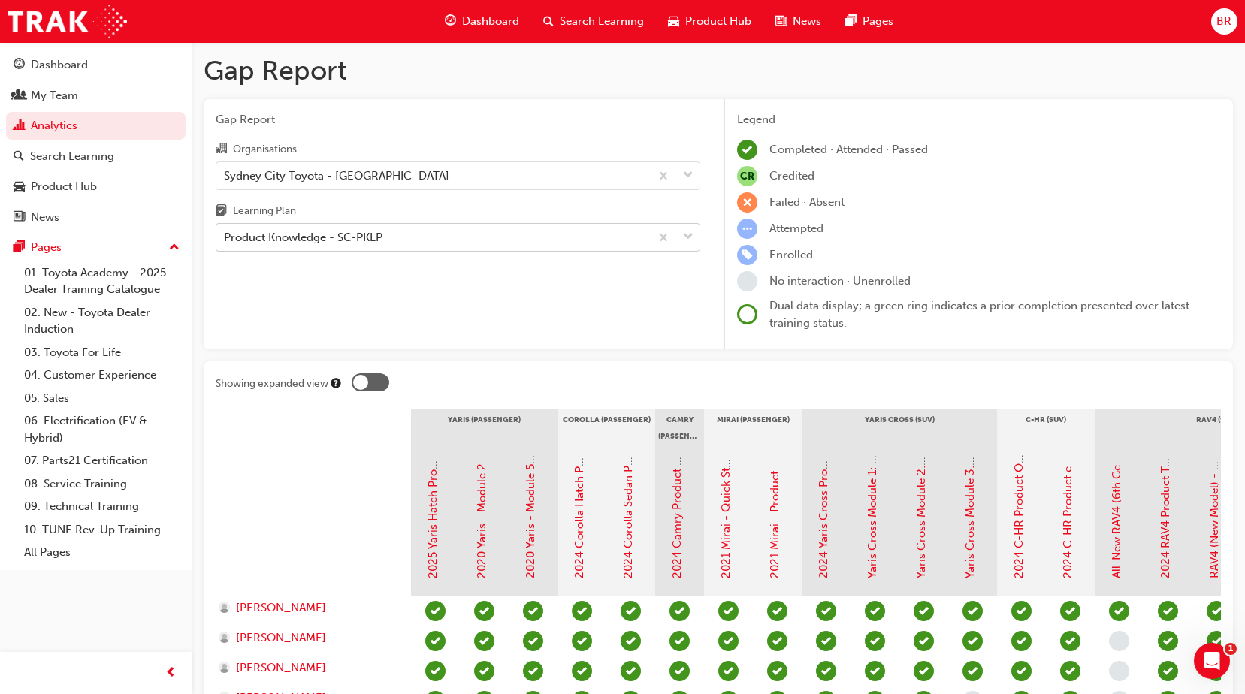
click at [687, 235] on span "down-icon" at bounding box center [688, 238] width 11 height 20
click at [225, 235] on input "Learning Plan Product Knowledge - SC-PKLP" at bounding box center [225, 237] width 2 height 13
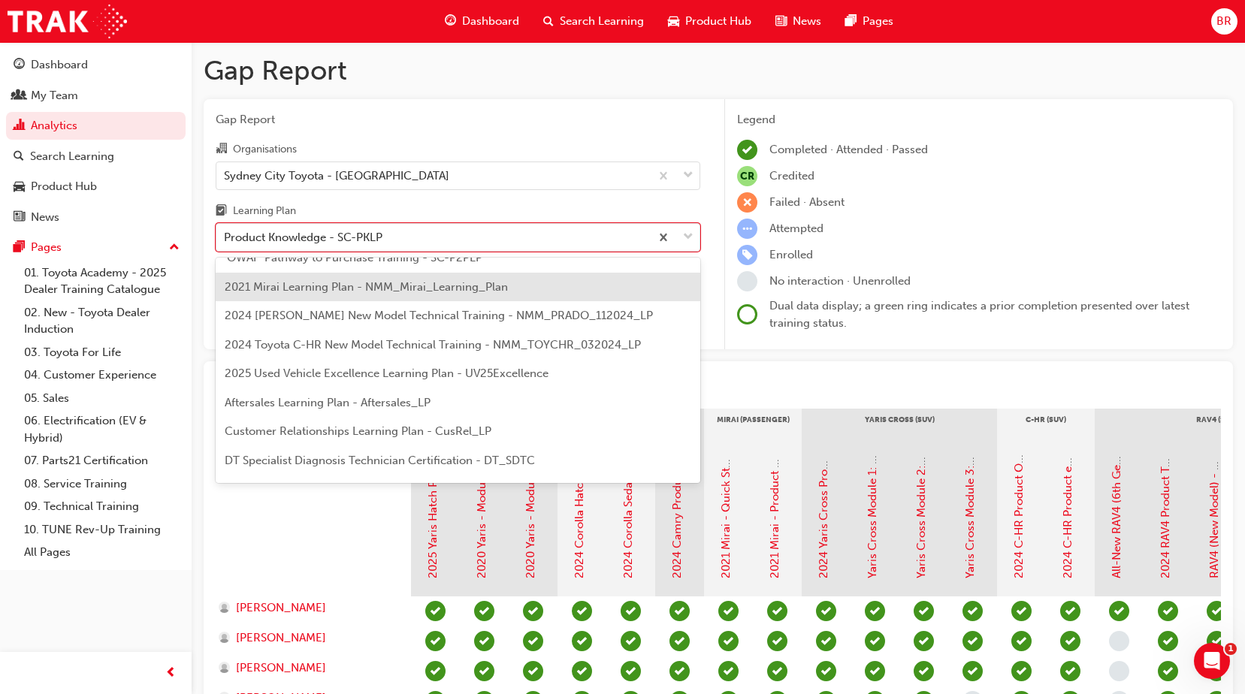
scroll to position [0, 0]
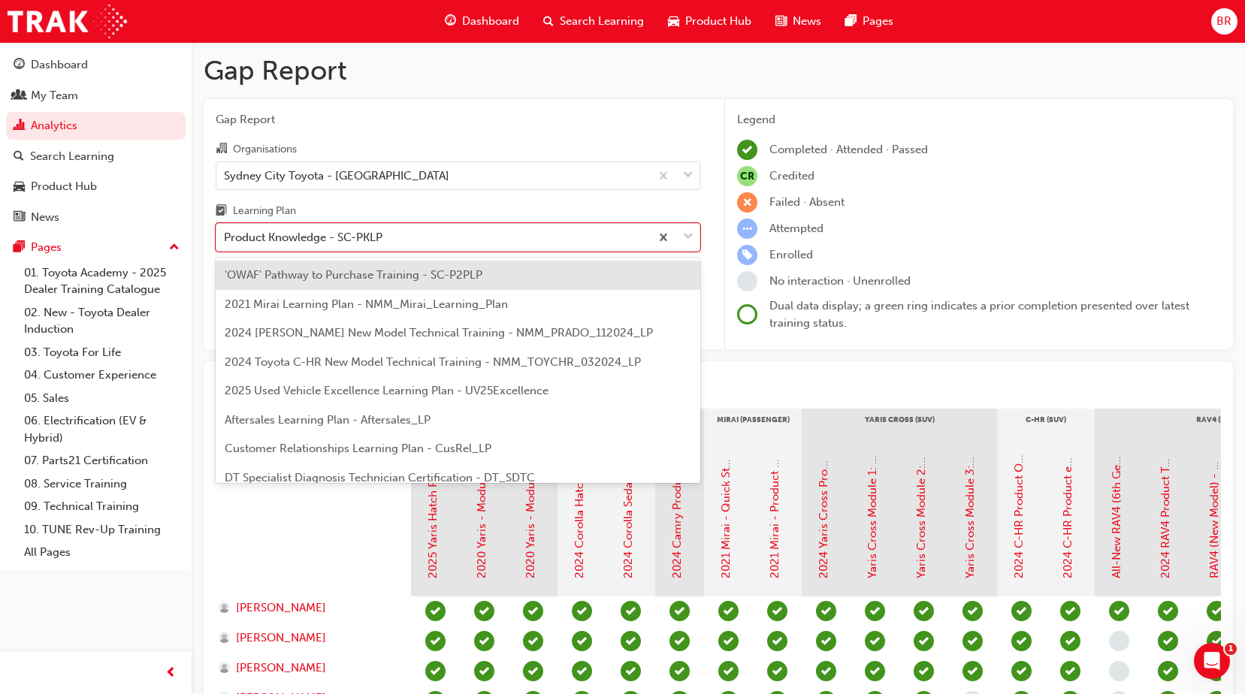
click at [459, 274] on span "'OWAF' Pathway to Purchase Training - SC-P2PLP" at bounding box center [354, 275] width 258 height 14
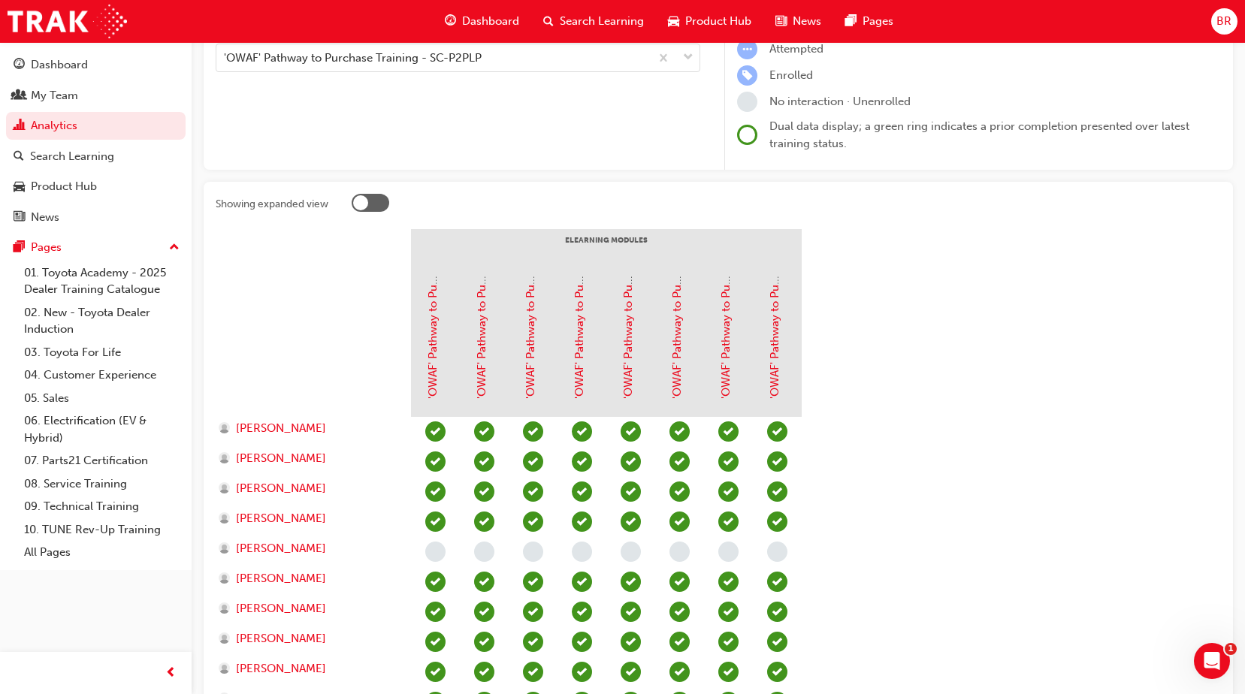
drag, startPoint x: 955, startPoint y: 506, endPoint x: 955, endPoint y: 644, distance: 138.2
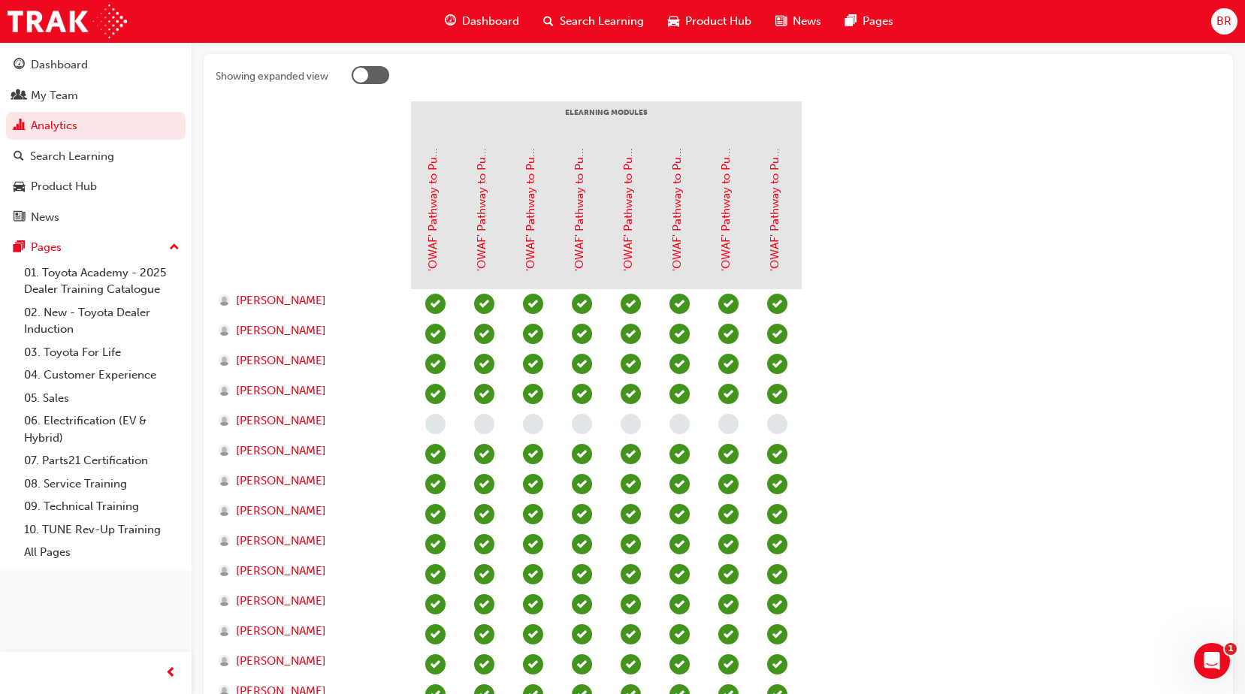
scroll to position [380, 0]
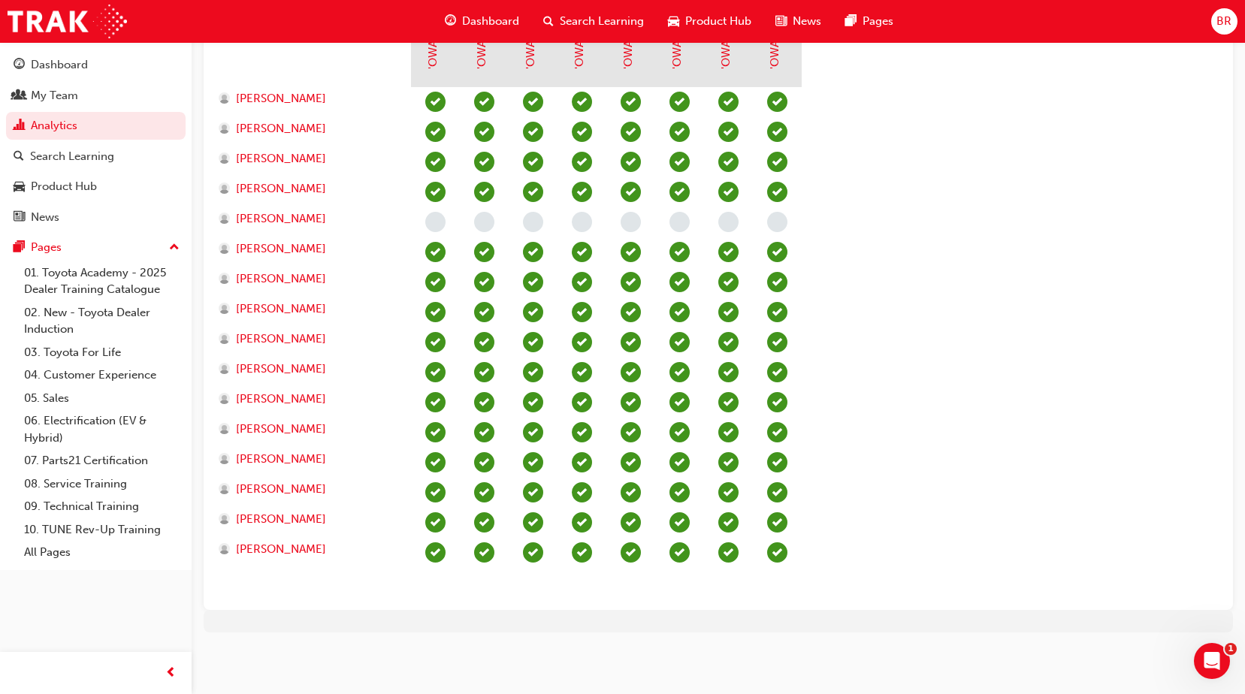
drag, startPoint x: 880, startPoint y: 358, endPoint x: 892, endPoint y: 421, distance: 63.5
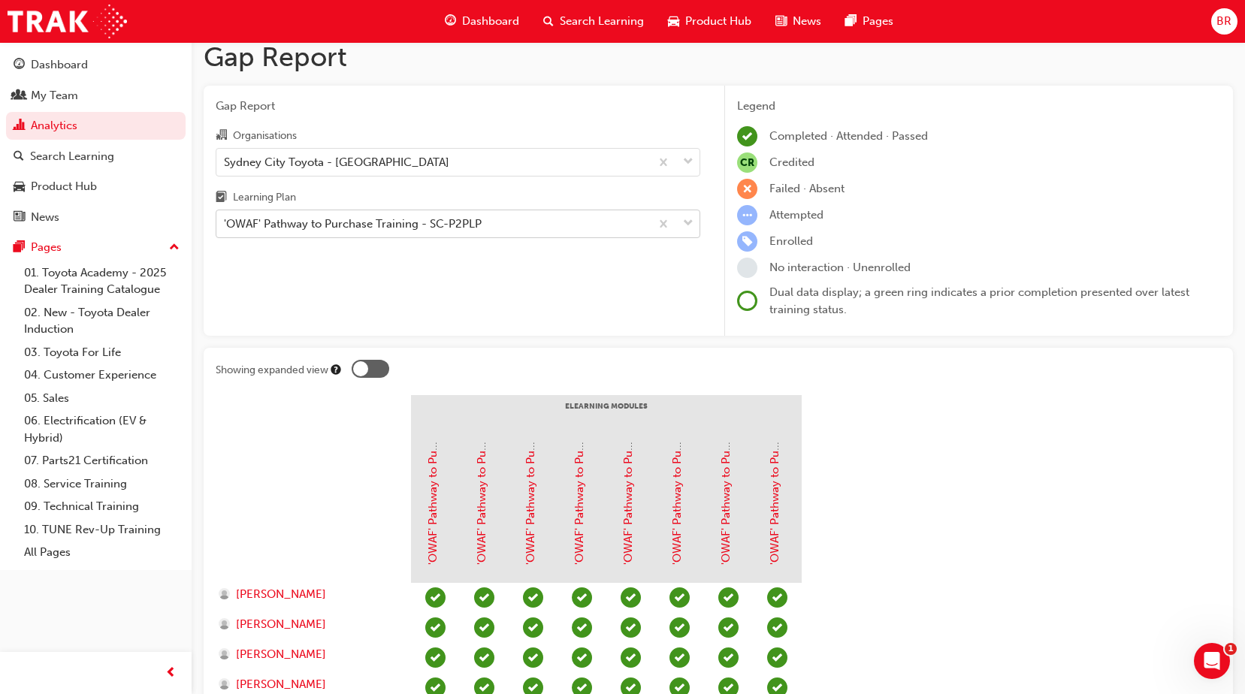
scroll to position [0, 0]
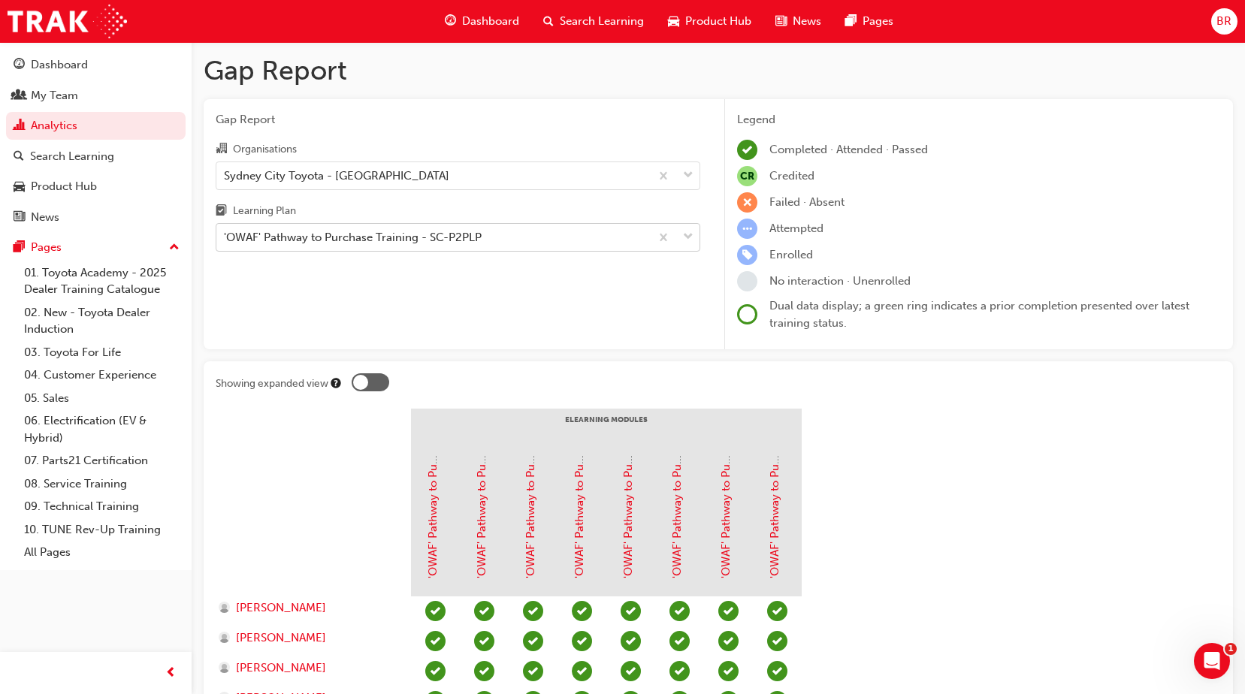
drag, startPoint x: 876, startPoint y: 433, endPoint x: 688, endPoint y: 237, distance: 271.0
click at [688, 237] on span "down-icon" at bounding box center [688, 238] width 11 height 20
click at [225, 237] on input "Learning Plan 'OWAF' Pathway to Purchase Training - SC-P2PLP" at bounding box center [225, 237] width 2 height 13
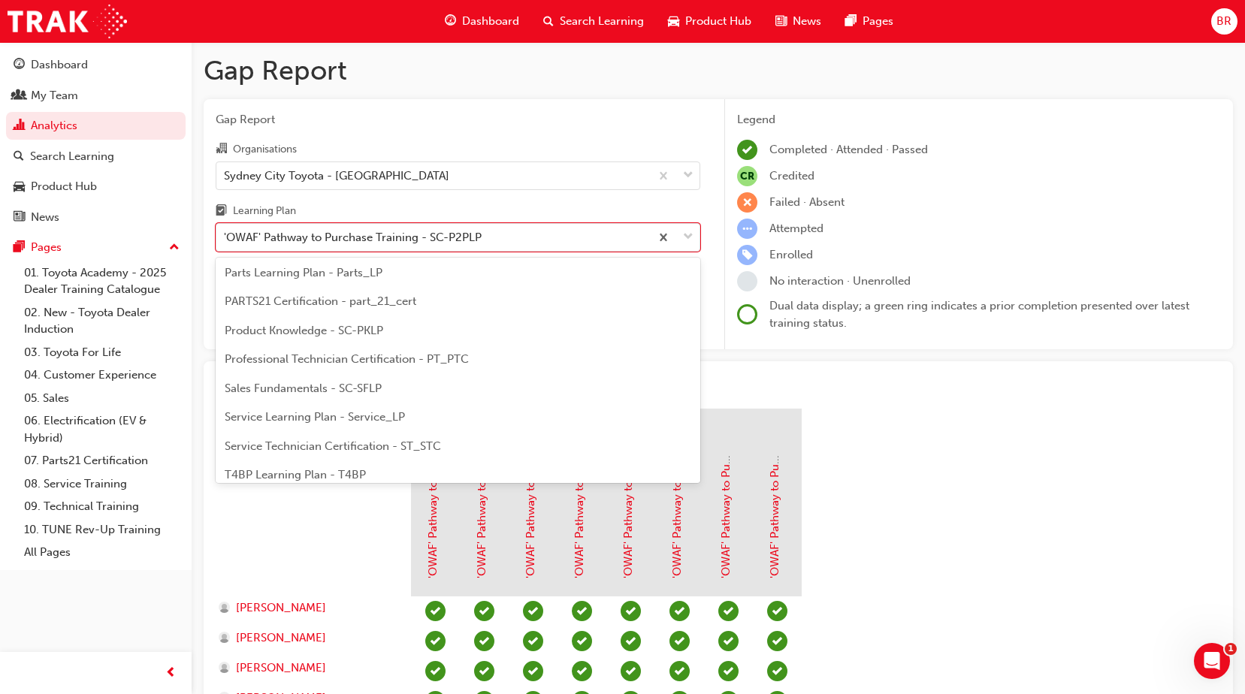
scroll to position [458, 0]
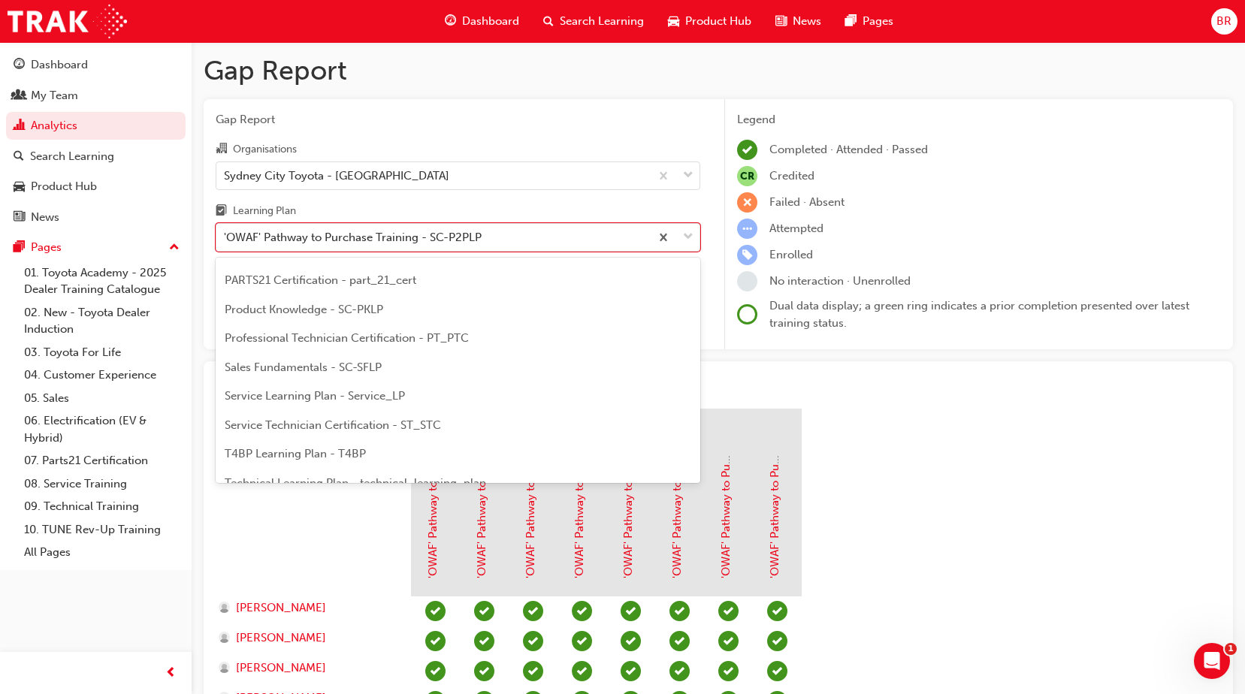
click at [368, 306] on span "Product Knowledge - SC-PKLP" at bounding box center [304, 310] width 159 height 14
